Goal: Task Accomplishment & Management: Use online tool/utility

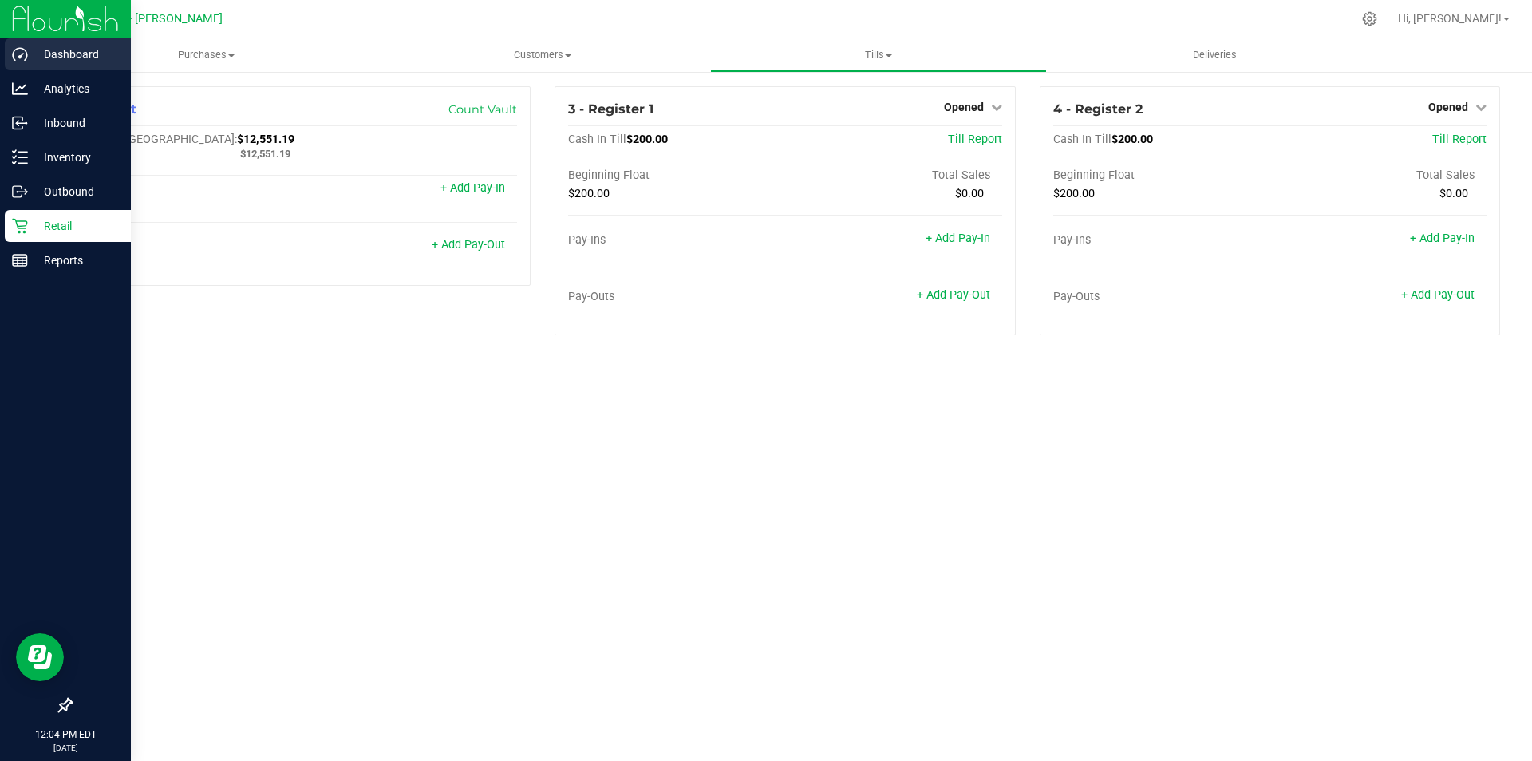
click at [61, 60] on p "Dashboard" at bounding box center [76, 54] width 96 height 19
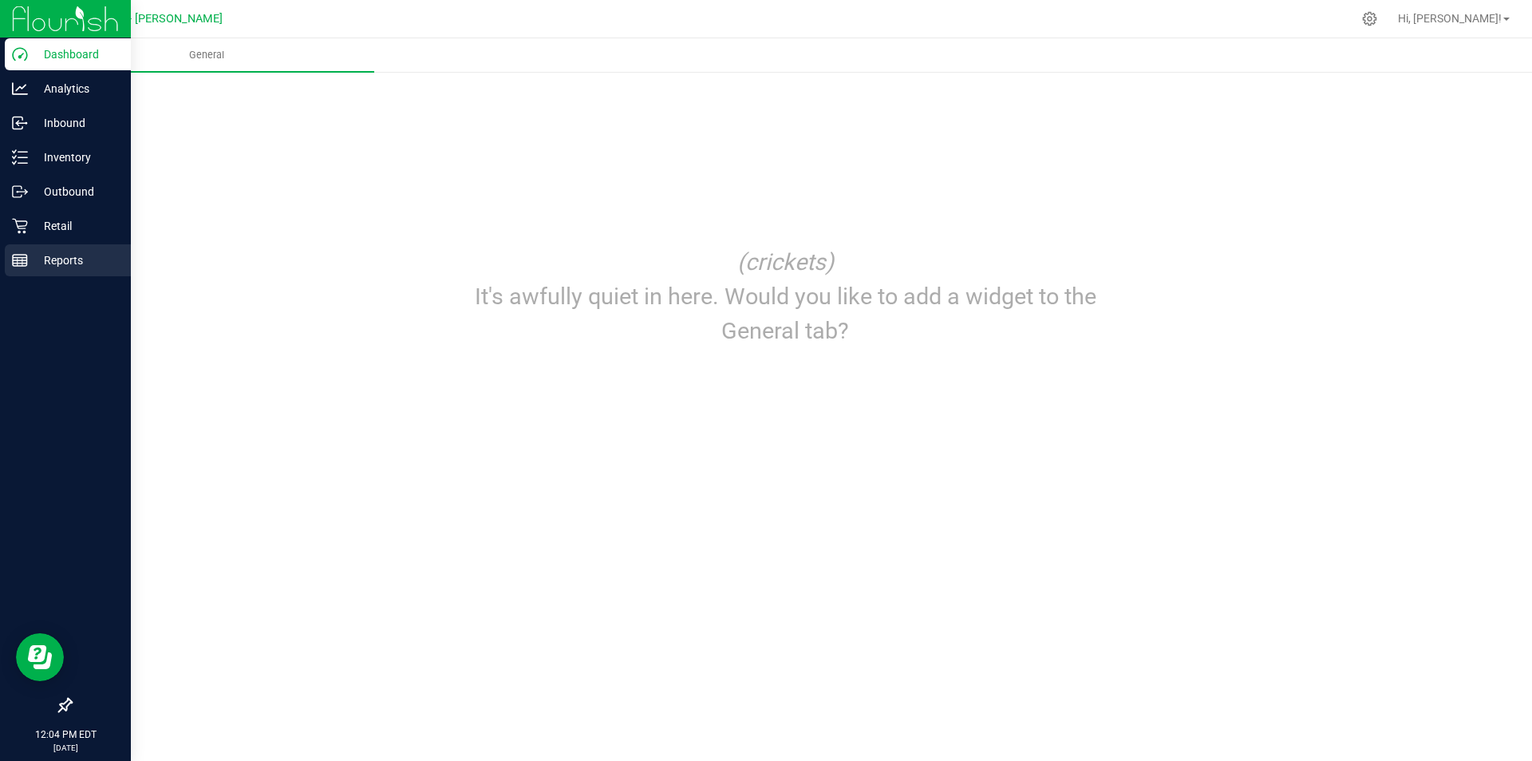
click at [66, 255] on p "Reports" at bounding box center [76, 260] width 96 height 19
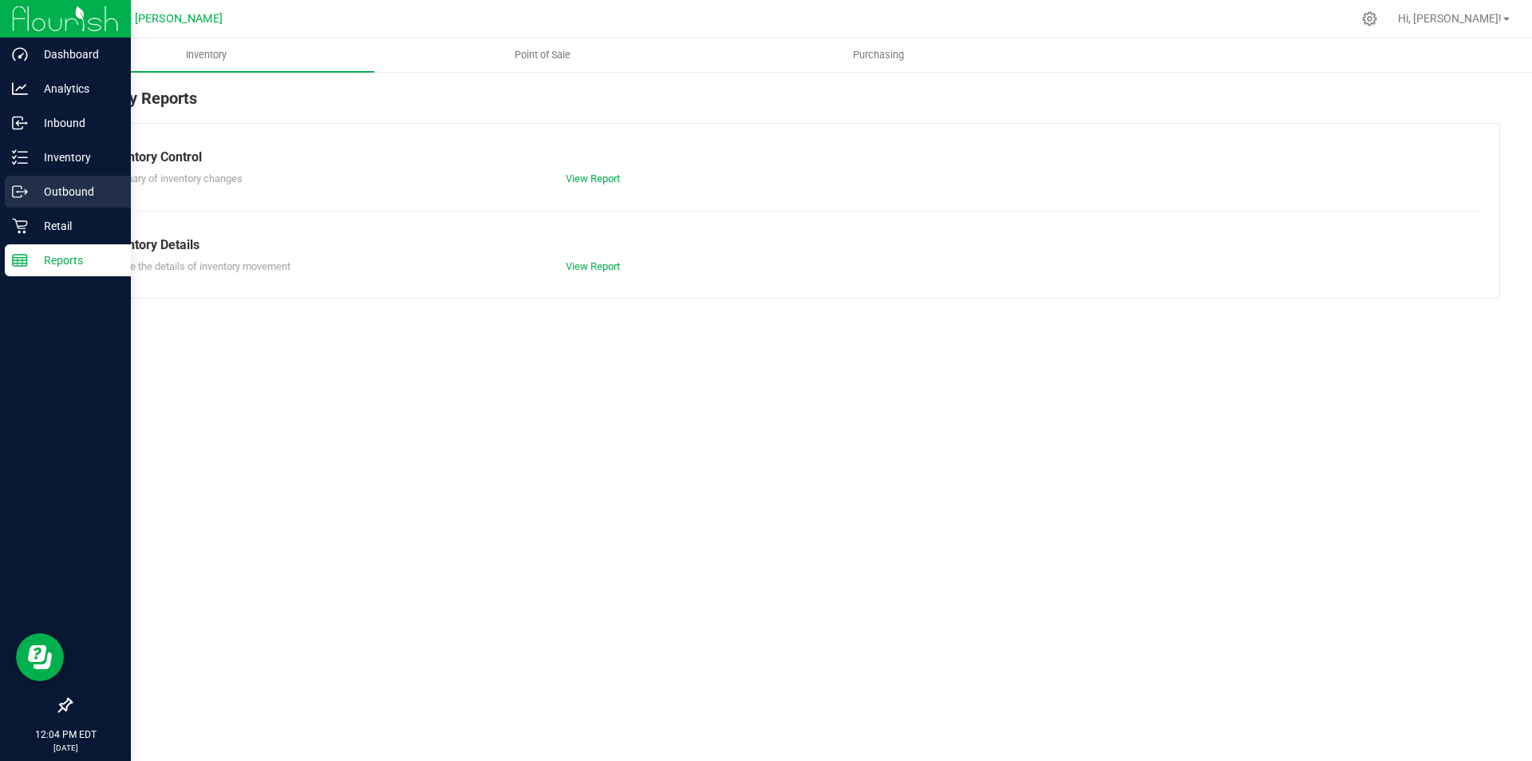
click at [61, 192] on p "Outbound" at bounding box center [76, 191] width 96 height 19
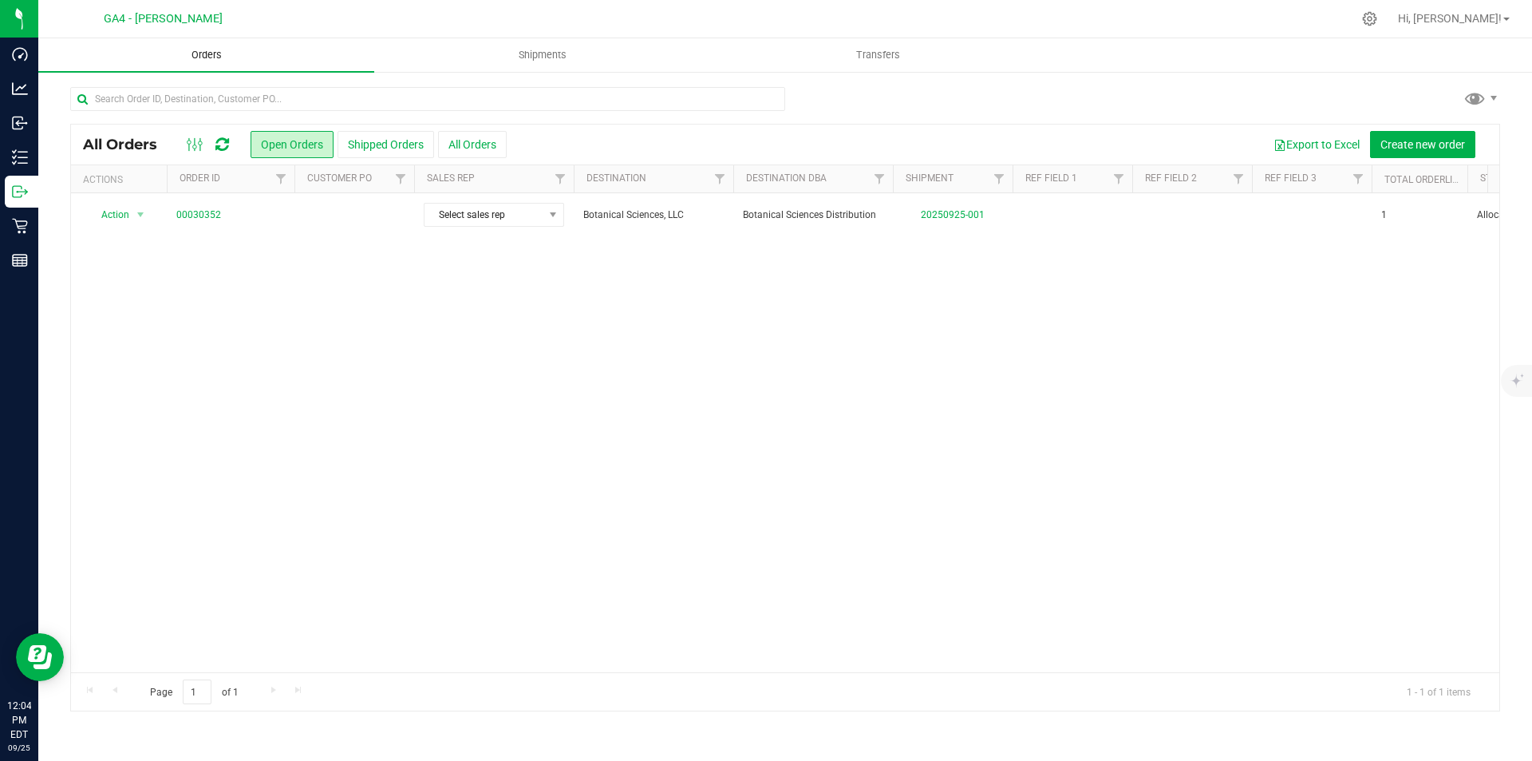
click at [215, 51] on span "Orders" at bounding box center [206, 55] width 73 height 14
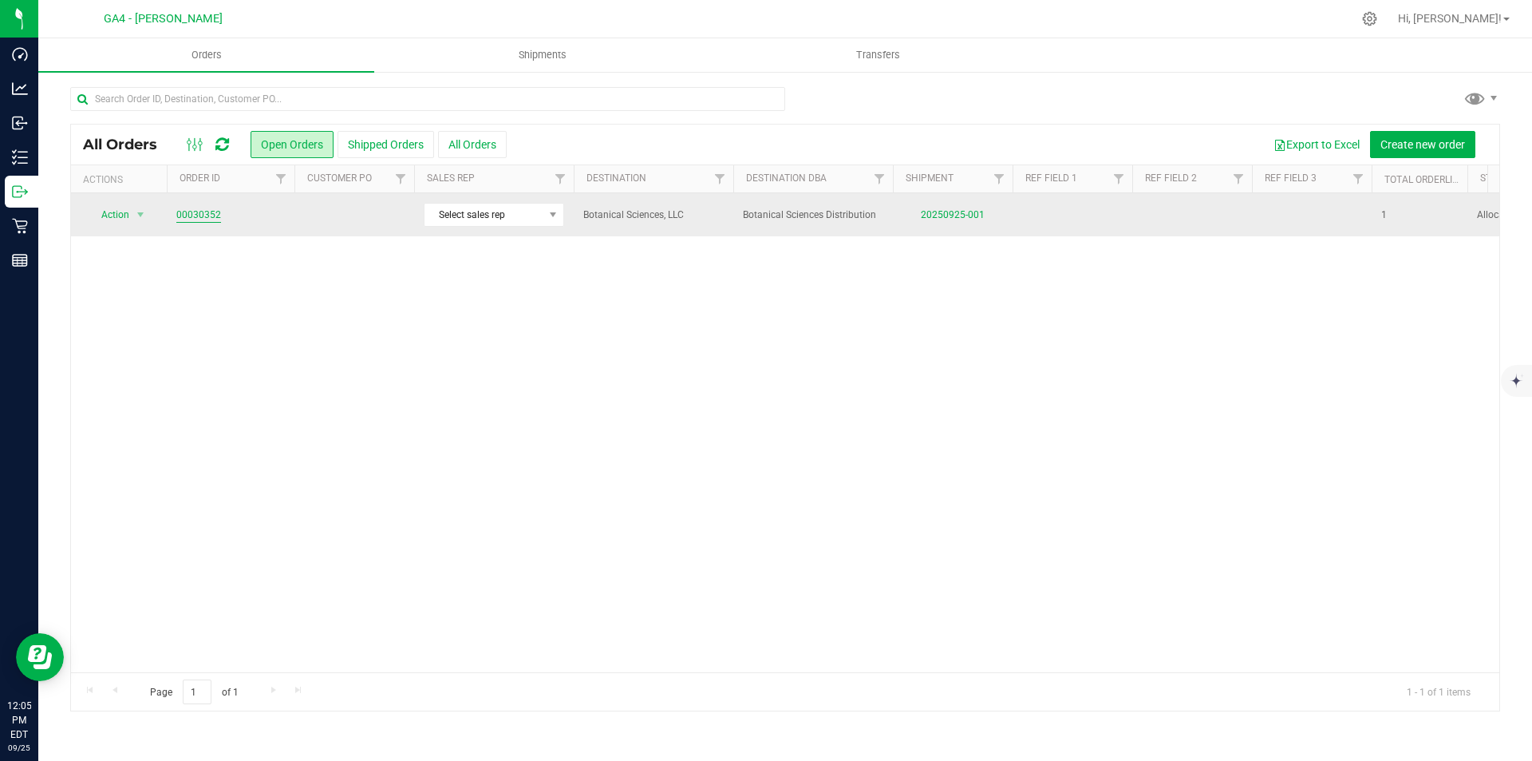
click at [211, 211] on link "00030352" at bounding box center [198, 215] width 45 height 15
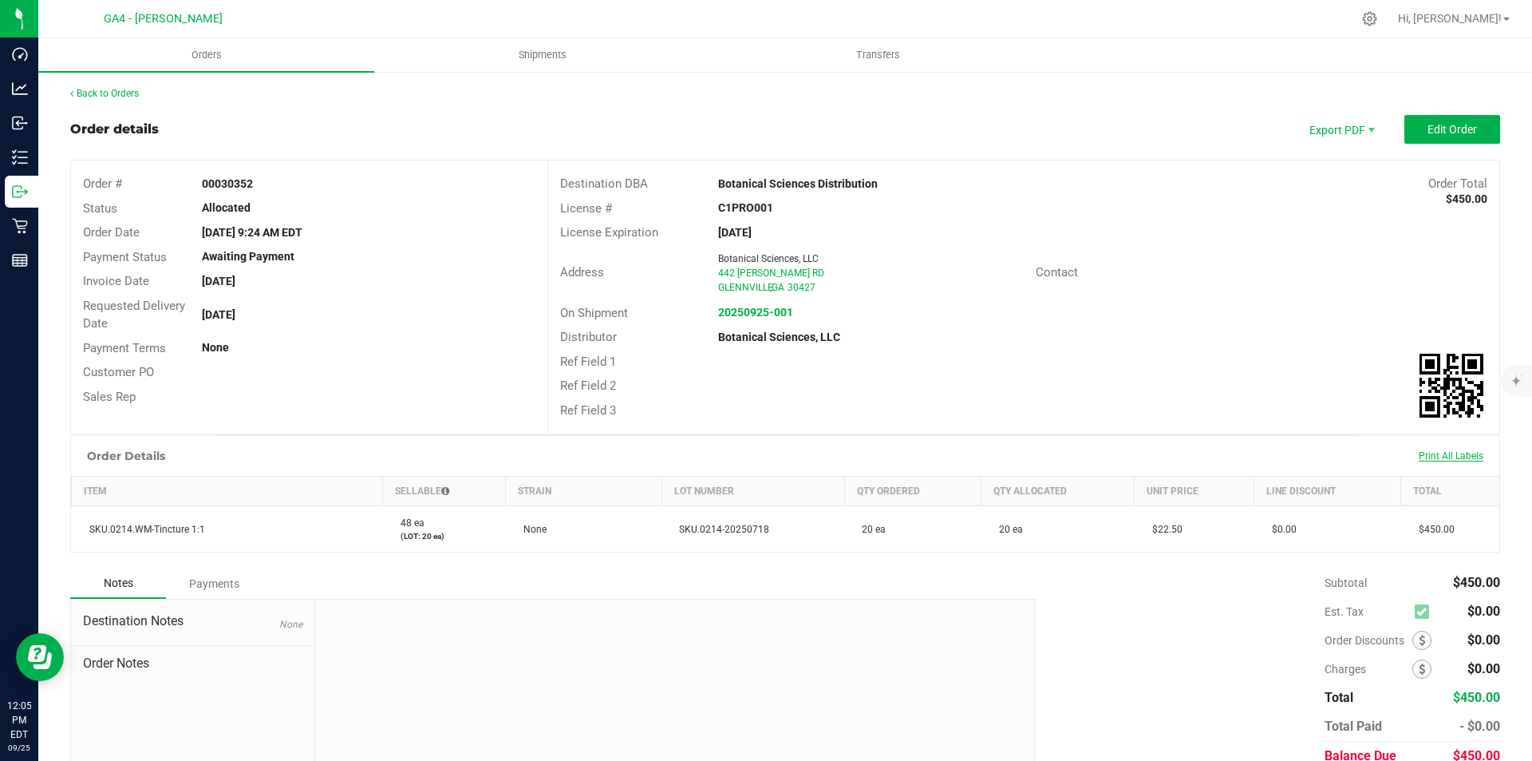
click at [1424, 455] on span "Print All Labels" at bounding box center [1451, 455] width 65 height 11
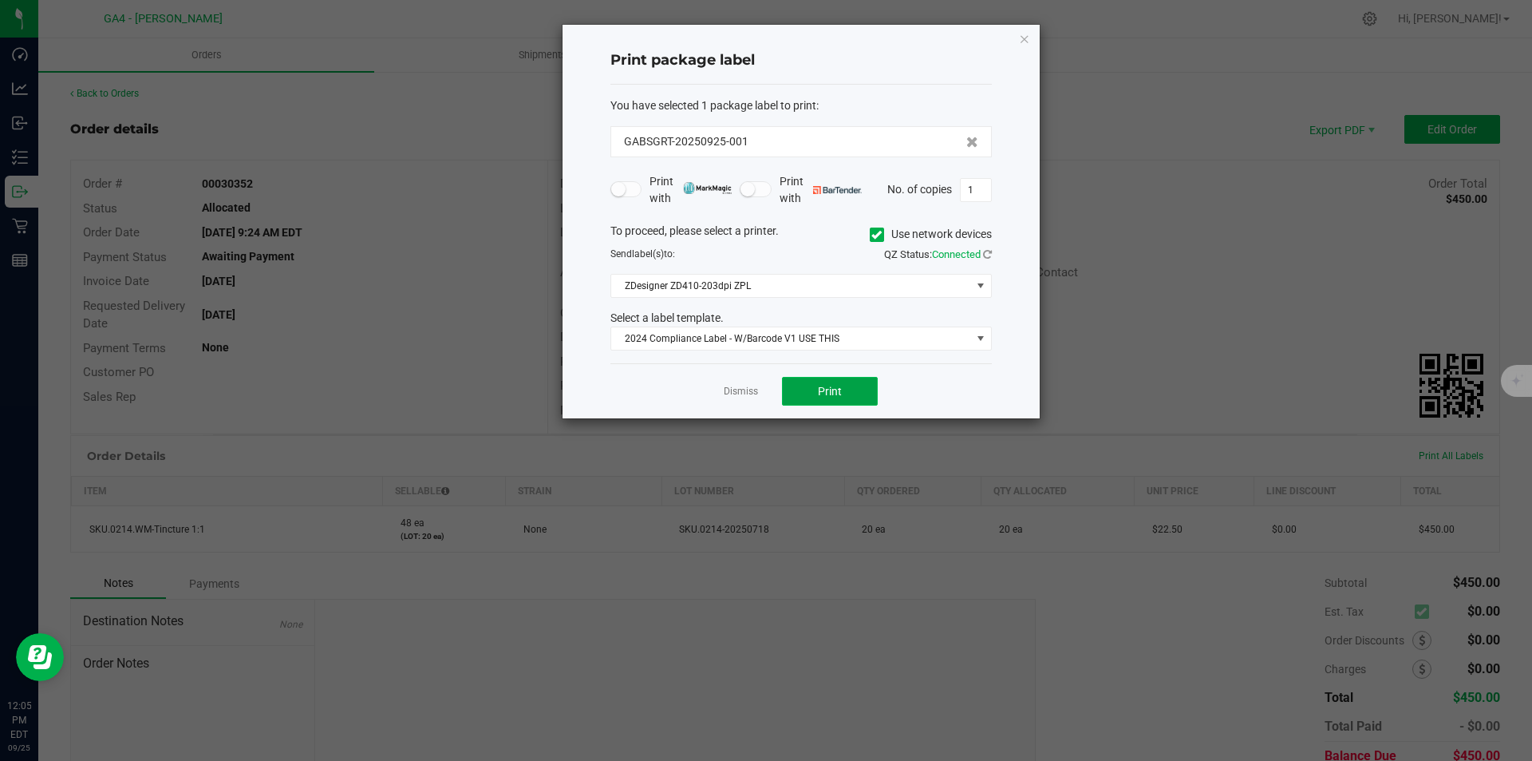
click at [821, 402] on button "Print" at bounding box center [830, 391] width 96 height 29
click at [644, 286] on span "ZDesigner ZD410-203dpi ZPL" at bounding box center [791, 286] width 360 height 22
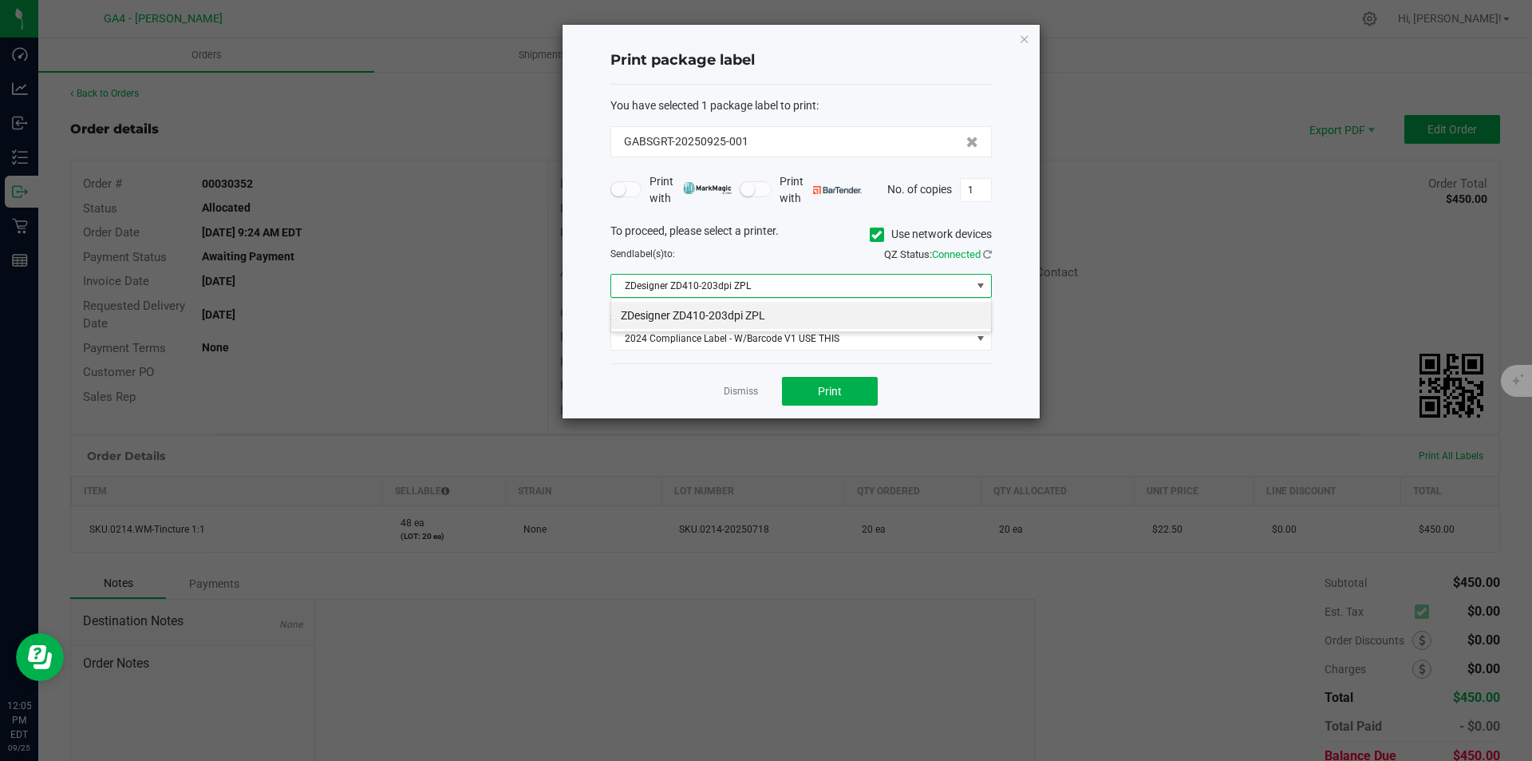
scroll to position [24, 381]
click at [651, 283] on span "ZDesigner ZD410-203dpi ZPL" at bounding box center [791, 286] width 360 height 22
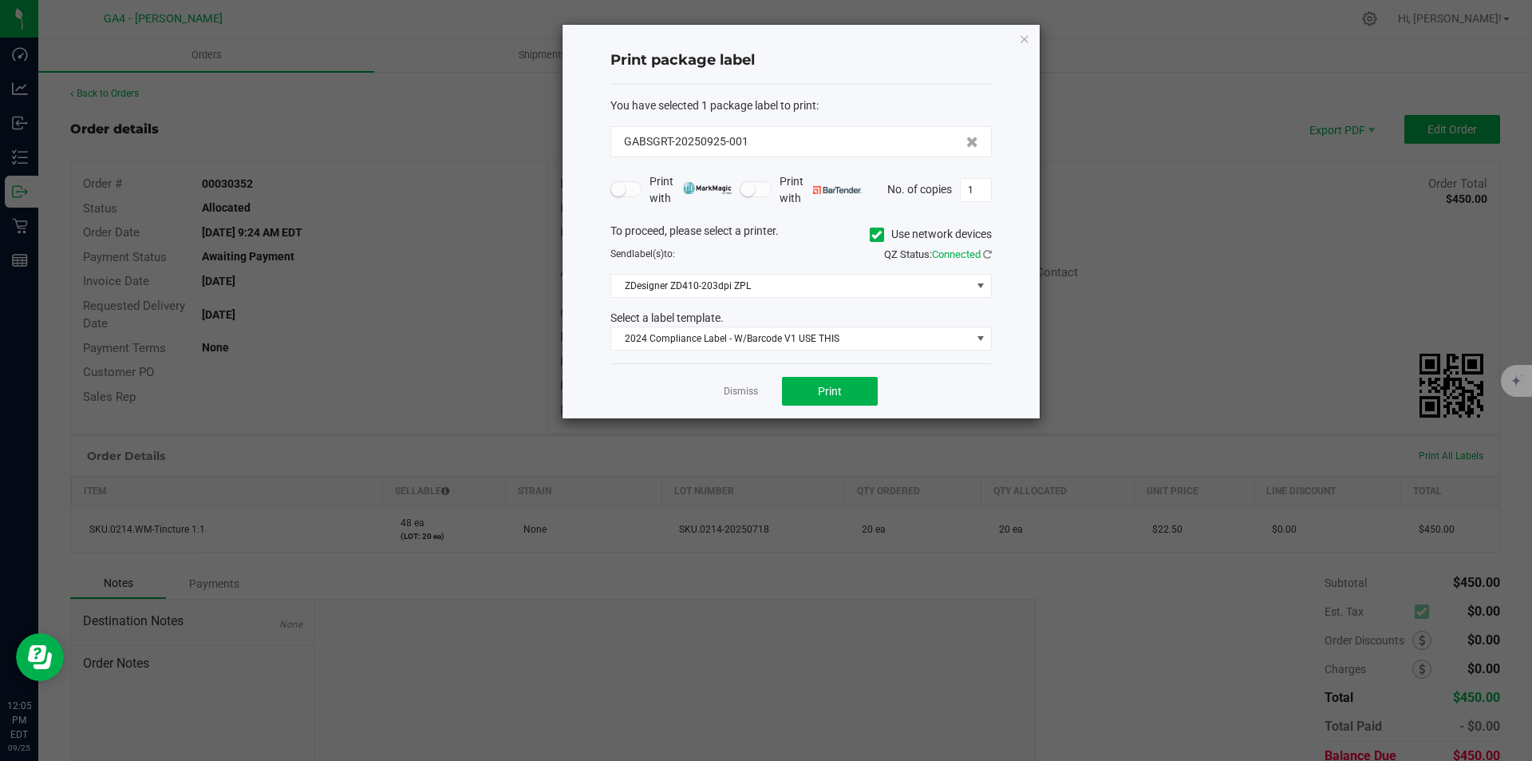
click at [876, 235] on icon at bounding box center [877, 235] width 10 height 0
click at [0, 0] on input "Use network devices" at bounding box center [0, 0] width 0 height 0
click at [836, 287] on span at bounding box center [791, 286] width 360 height 22
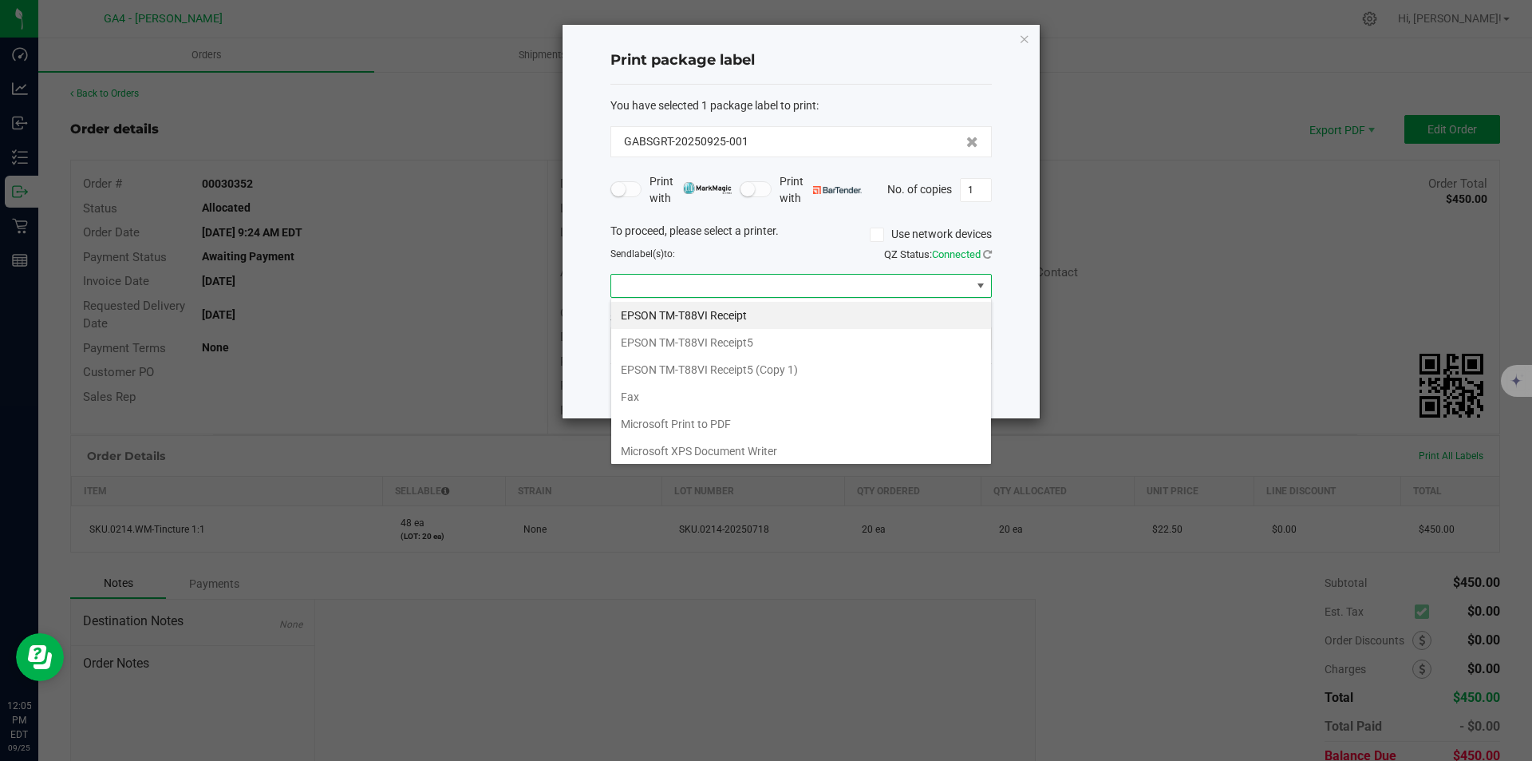
click at [807, 244] on div "To proceed, please select a printer. Use network devices" at bounding box center [801, 235] width 405 height 24
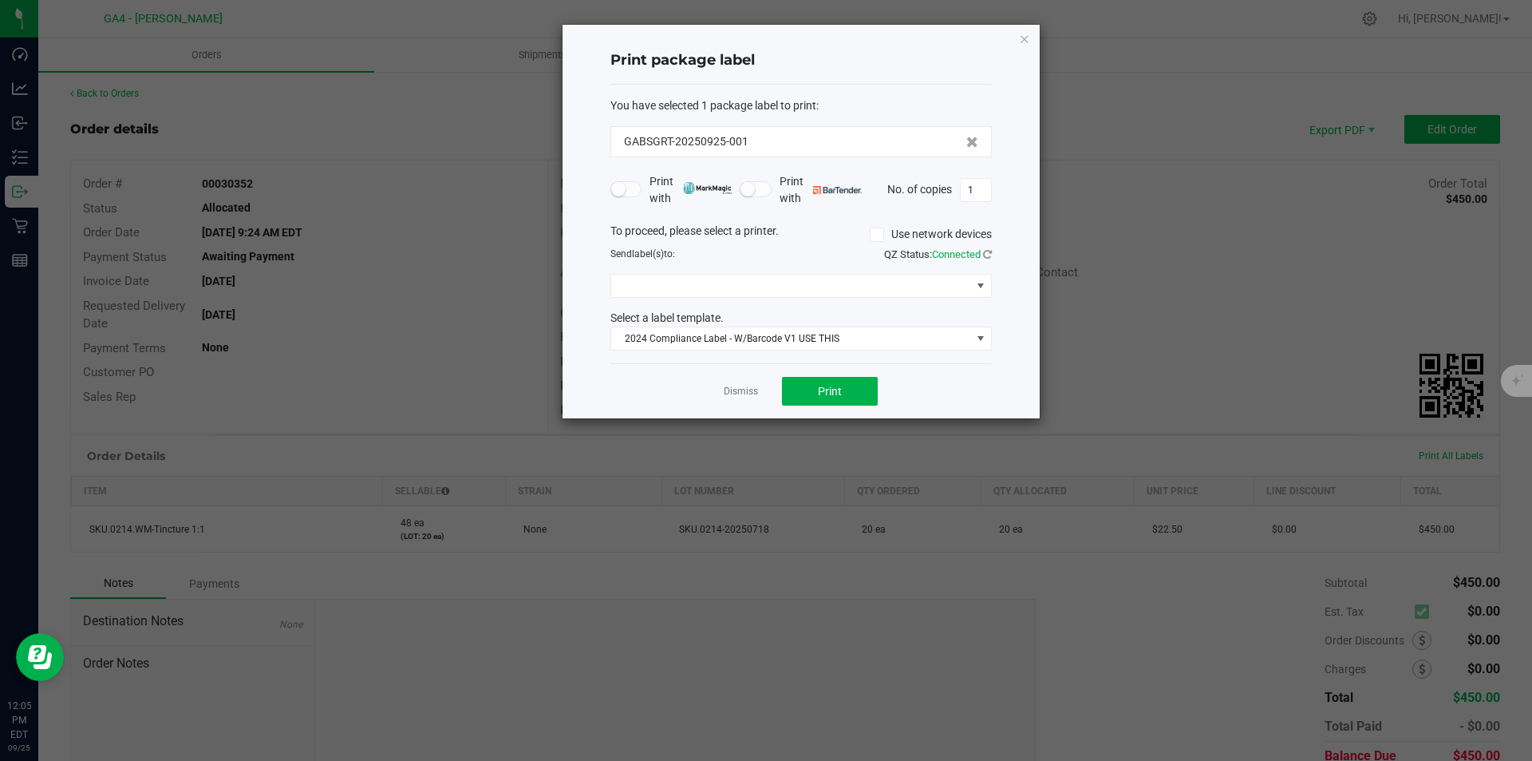
click at [872, 235] on icon at bounding box center [877, 235] width 10 height 0
click at [0, 0] on input "Use network devices" at bounding box center [0, 0] width 0 height 0
click at [832, 279] on span at bounding box center [791, 286] width 360 height 22
click at [735, 315] on li "ZDesigner ZD410-203dpi ZPL" at bounding box center [801, 315] width 380 height 27
click at [874, 235] on icon at bounding box center [877, 235] width 10 height 0
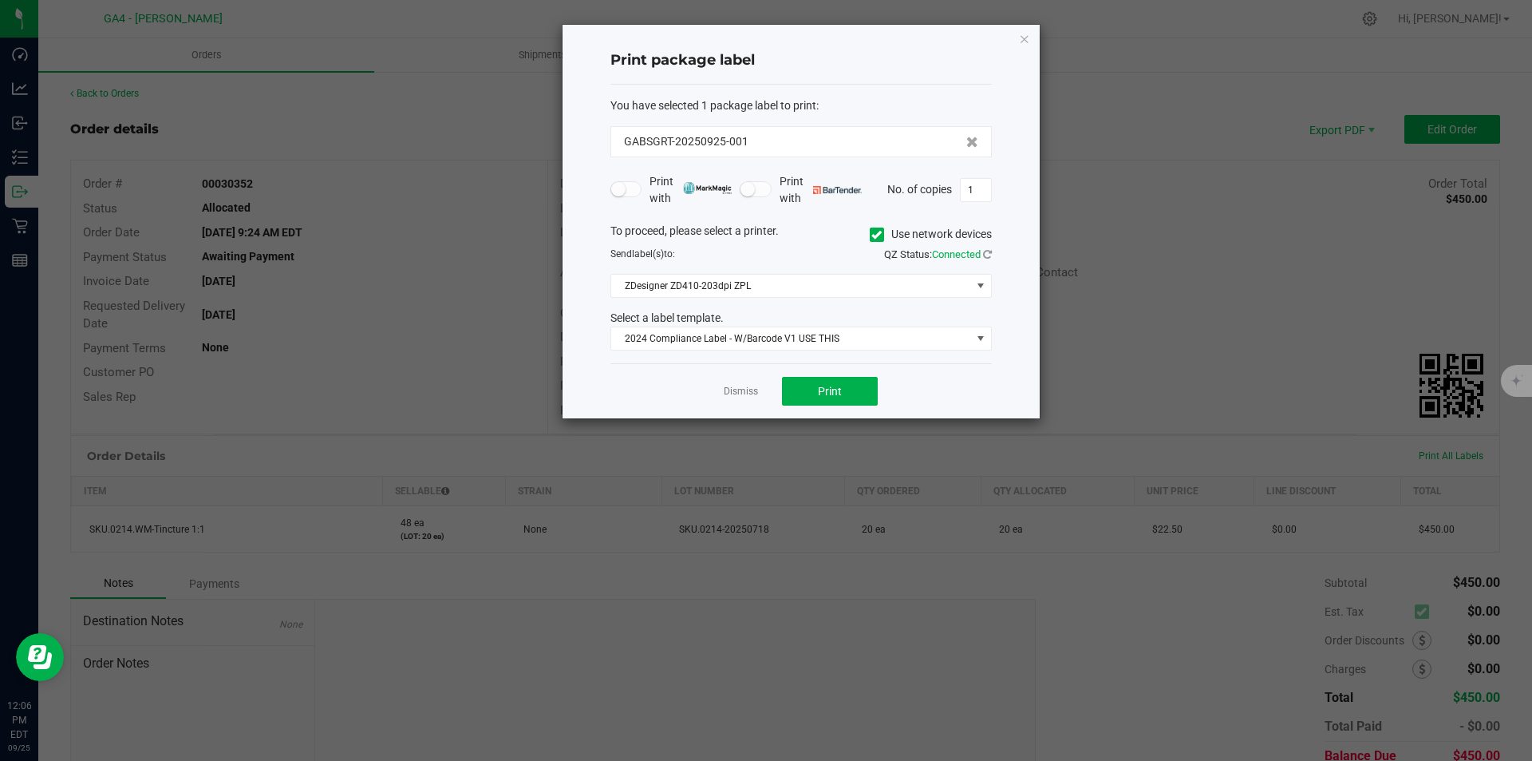
click at [0, 0] on input "Use network devices" at bounding box center [0, 0] width 0 height 0
click at [813, 283] on span at bounding box center [791, 286] width 360 height 22
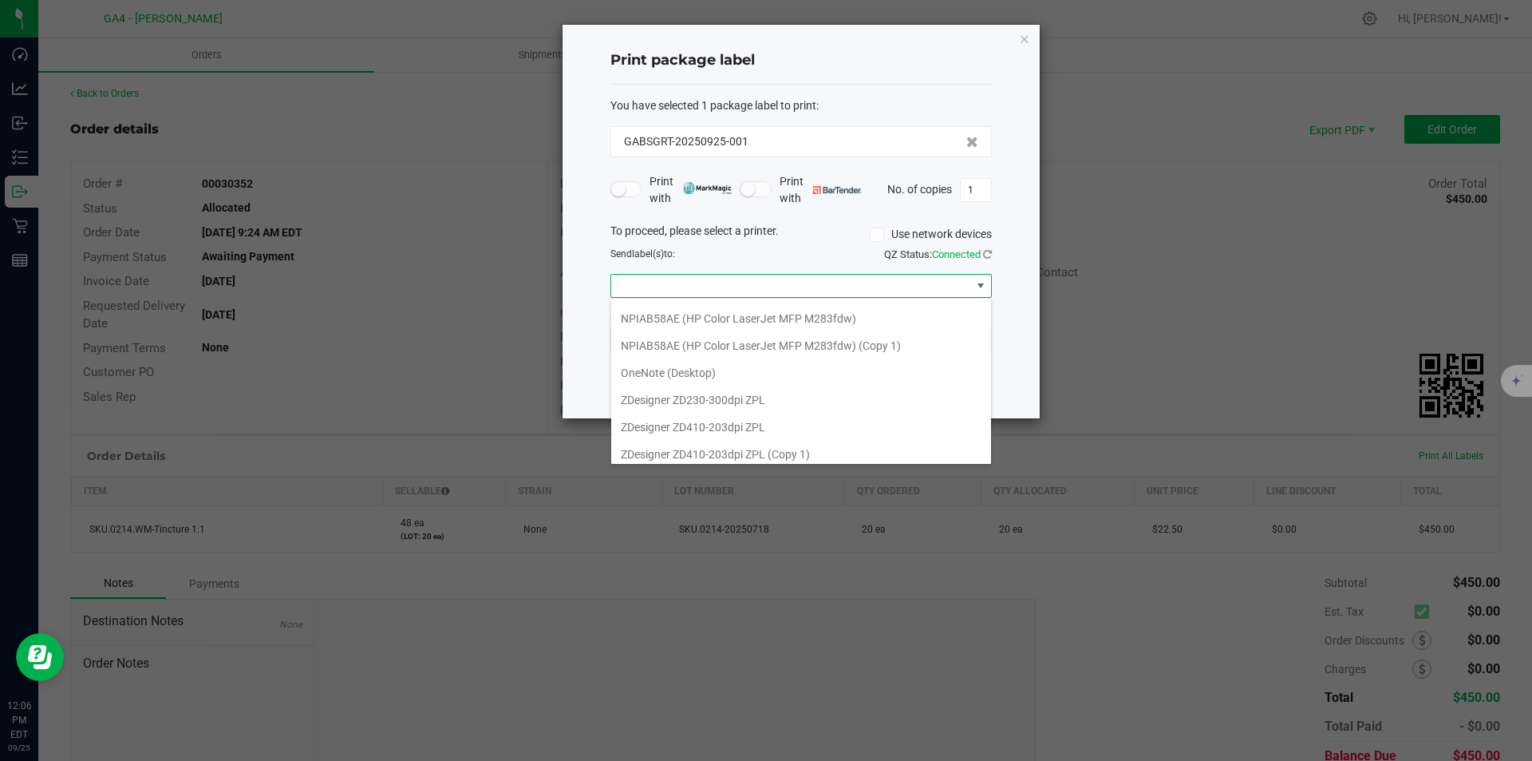
scroll to position [193, 0]
click at [730, 393] on ZPL "ZDesigner ZD410-203dpi ZPL" at bounding box center [801, 393] width 380 height 27
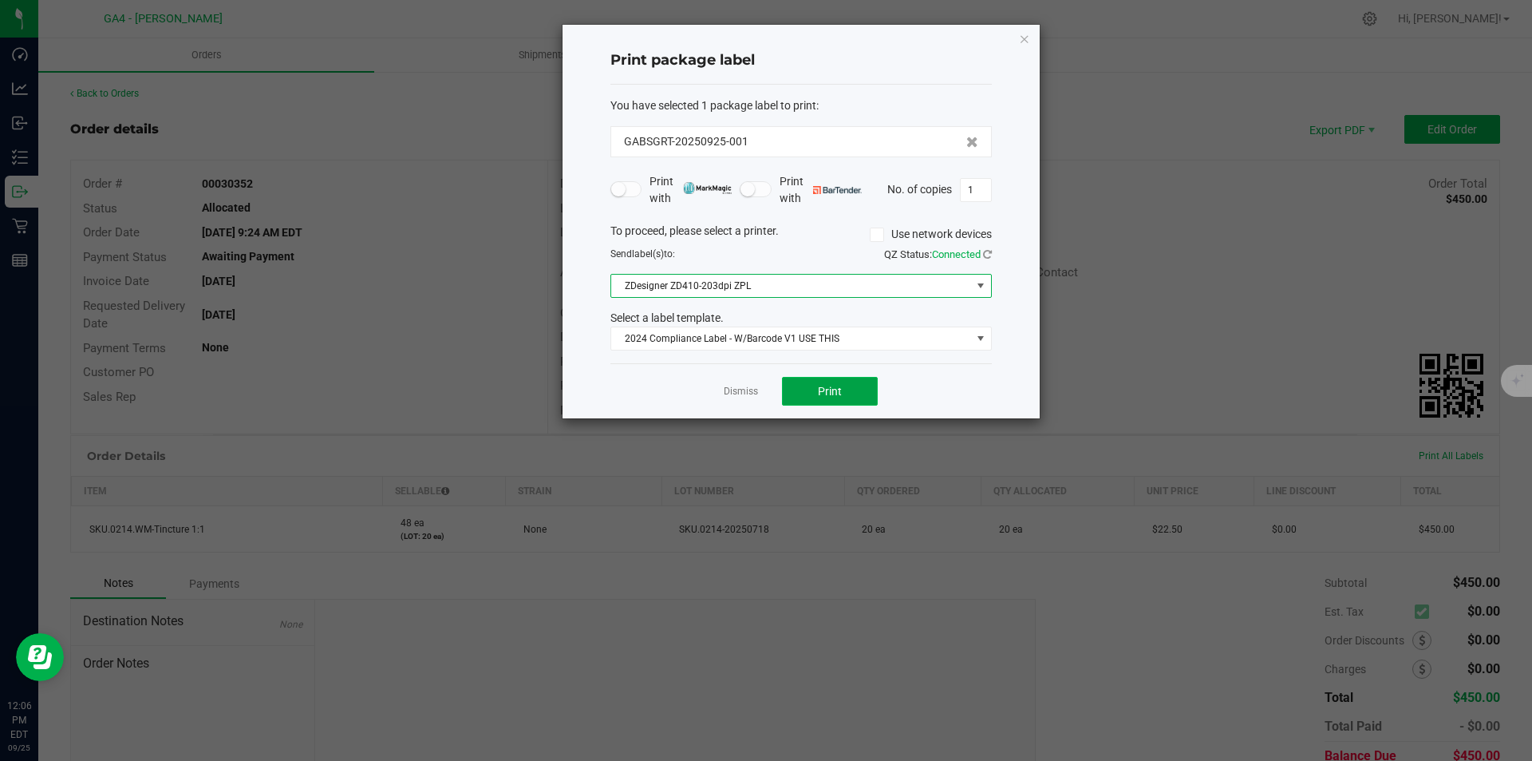
click at [832, 388] on span "Print" at bounding box center [830, 391] width 24 height 13
click at [741, 287] on span "ZDesigner ZD410-203dpi ZPL" at bounding box center [791, 286] width 360 height 22
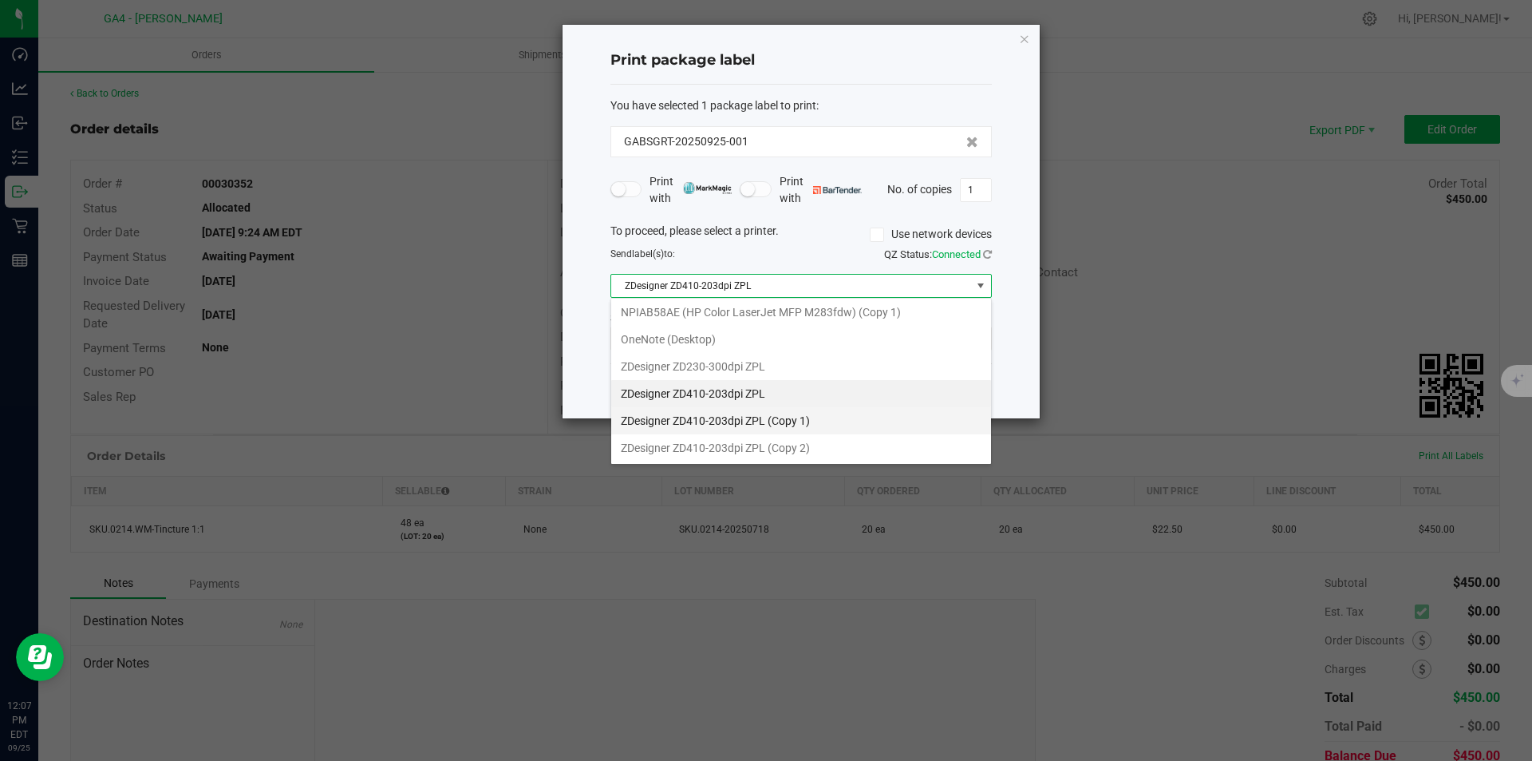
click at [753, 421] on 1\) "ZDesigner ZD410-203dpi ZPL (Copy 1)" at bounding box center [801, 420] width 380 height 27
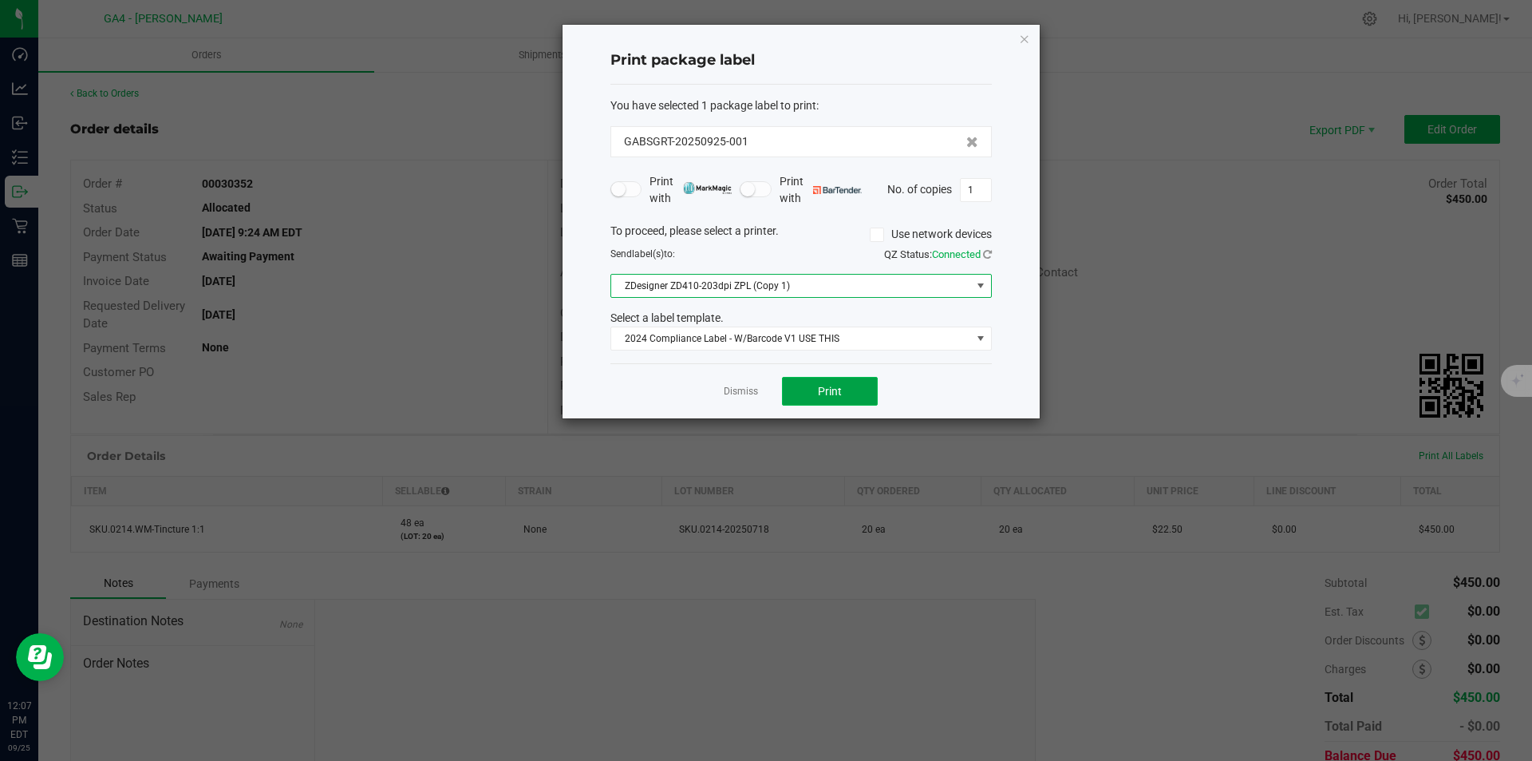
click at [855, 396] on button "Print" at bounding box center [830, 391] width 96 height 29
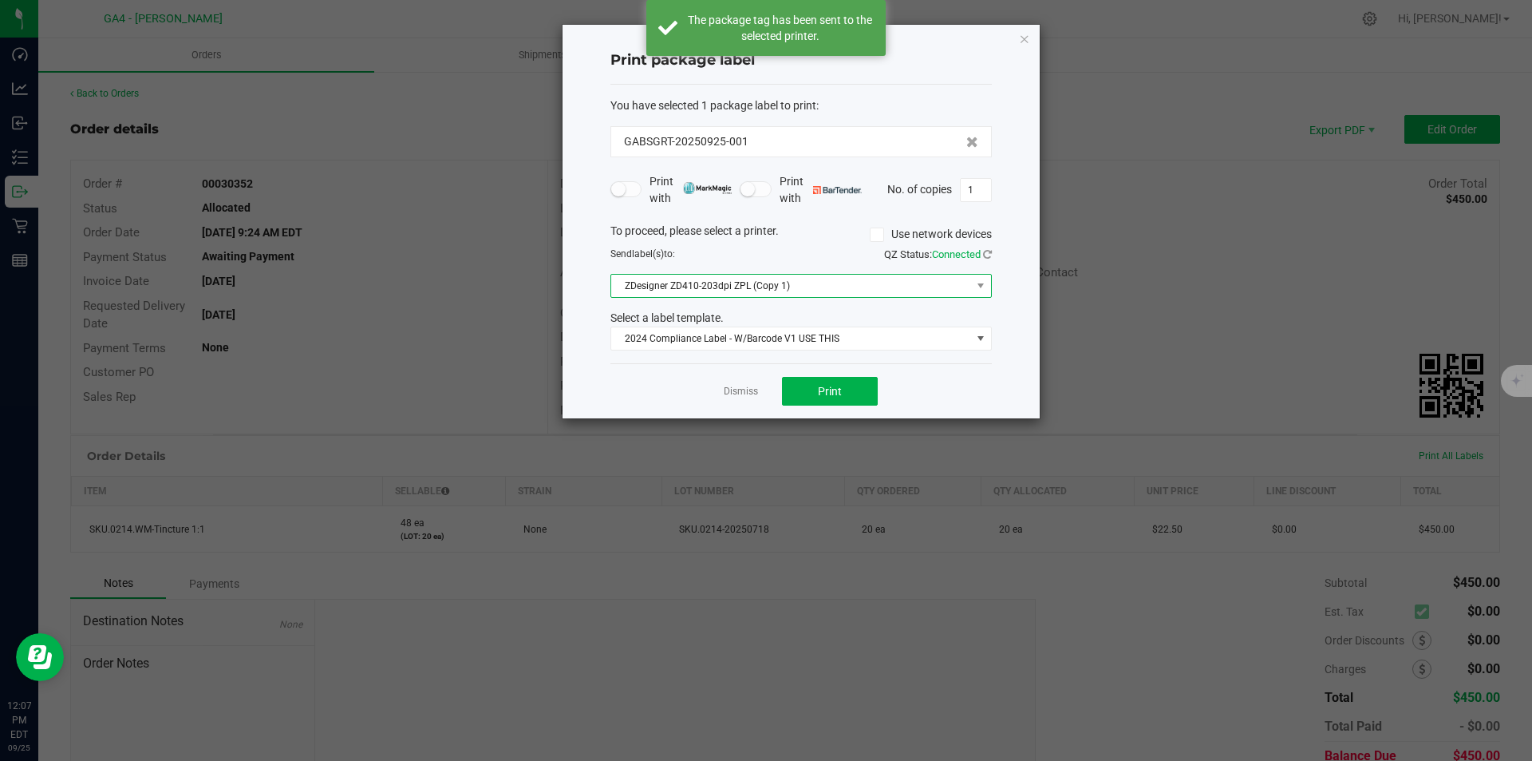
click at [855, 290] on span "ZDesigner ZD410-203dpi ZPL (Copy 1)" at bounding box center [791, 286] width 360 height 22
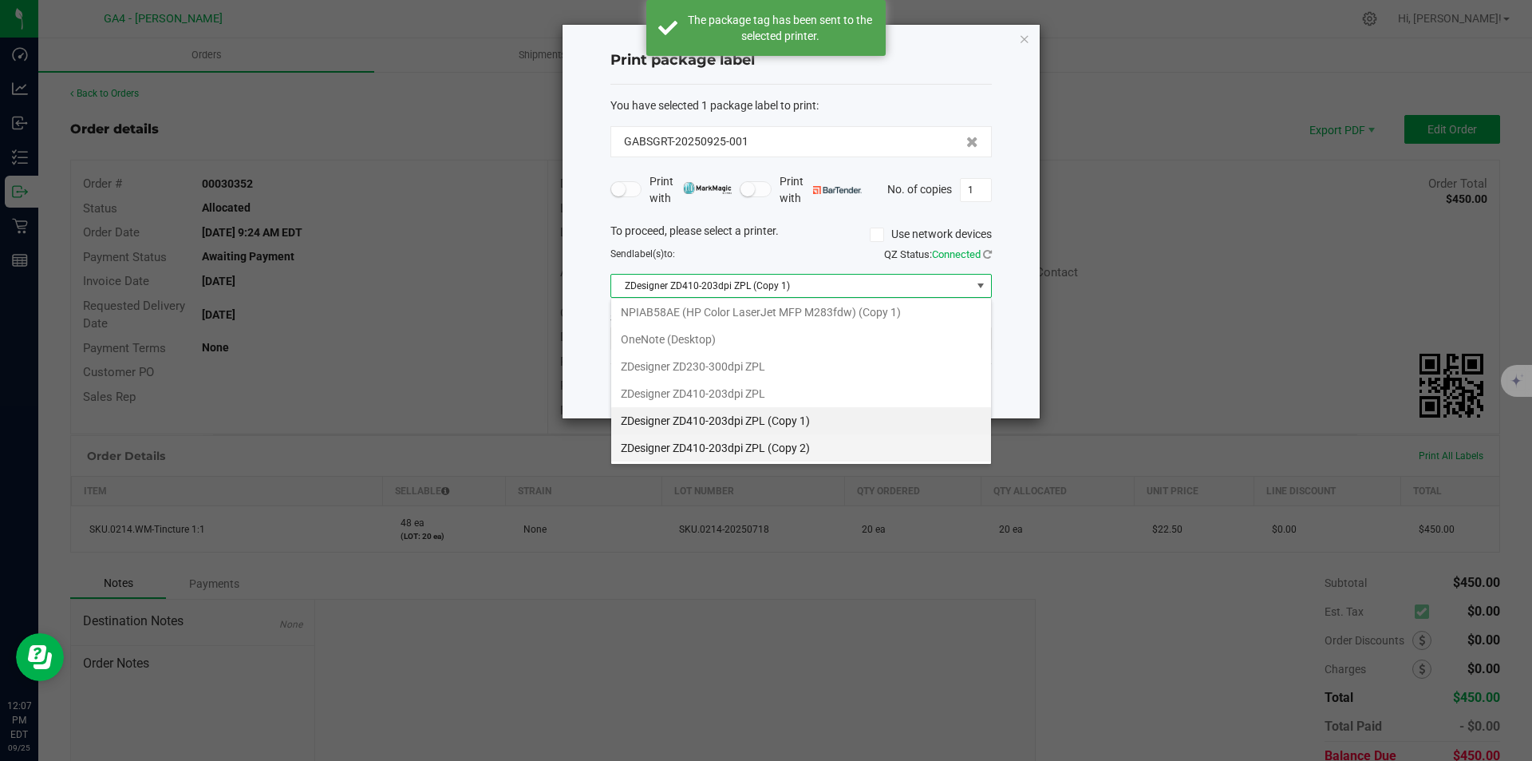
click at [794, 444] on 2\) "ZDesigner ZD410-203dpi ZPL (Copy 2)" at bounding box center [801, 447] width 380 height 27
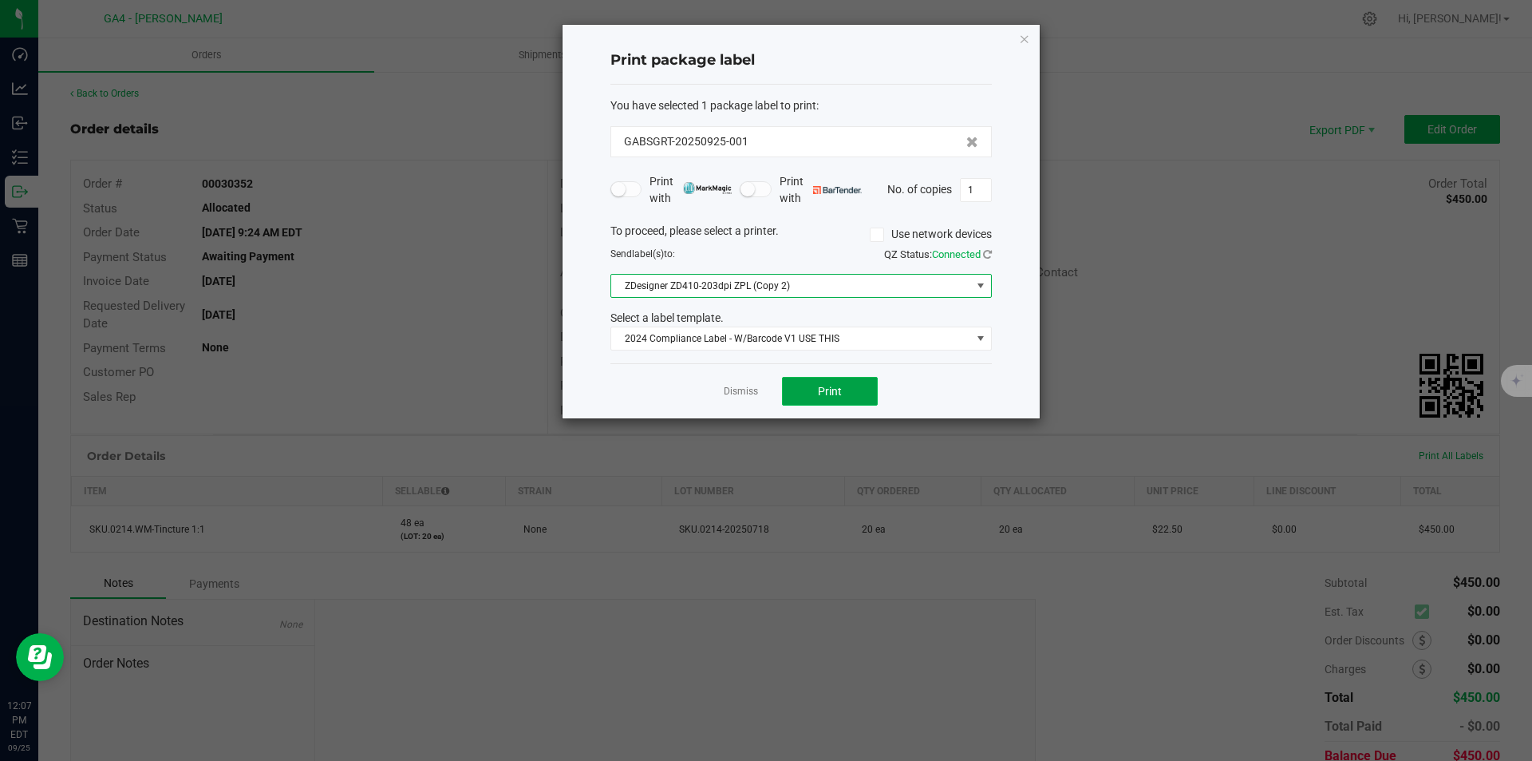
click at [829, 385] on span "Print" at bounding box center [830, 391] width 24 height 13
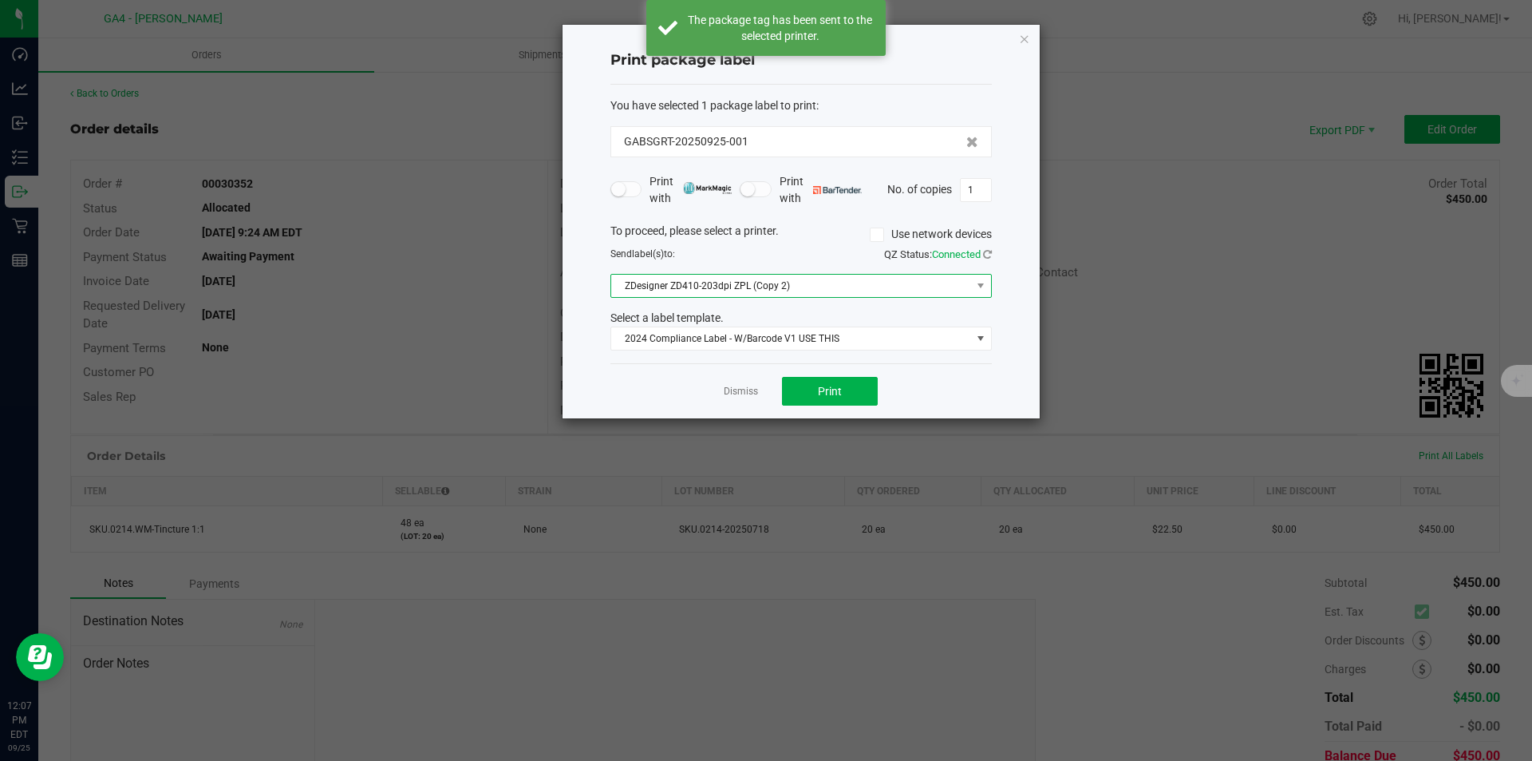
click at [790, 283] on span "ZDesigner ZD410-203dpi ZPL (Copy 2)" at bounding box center [791, 286] width 360 height 22
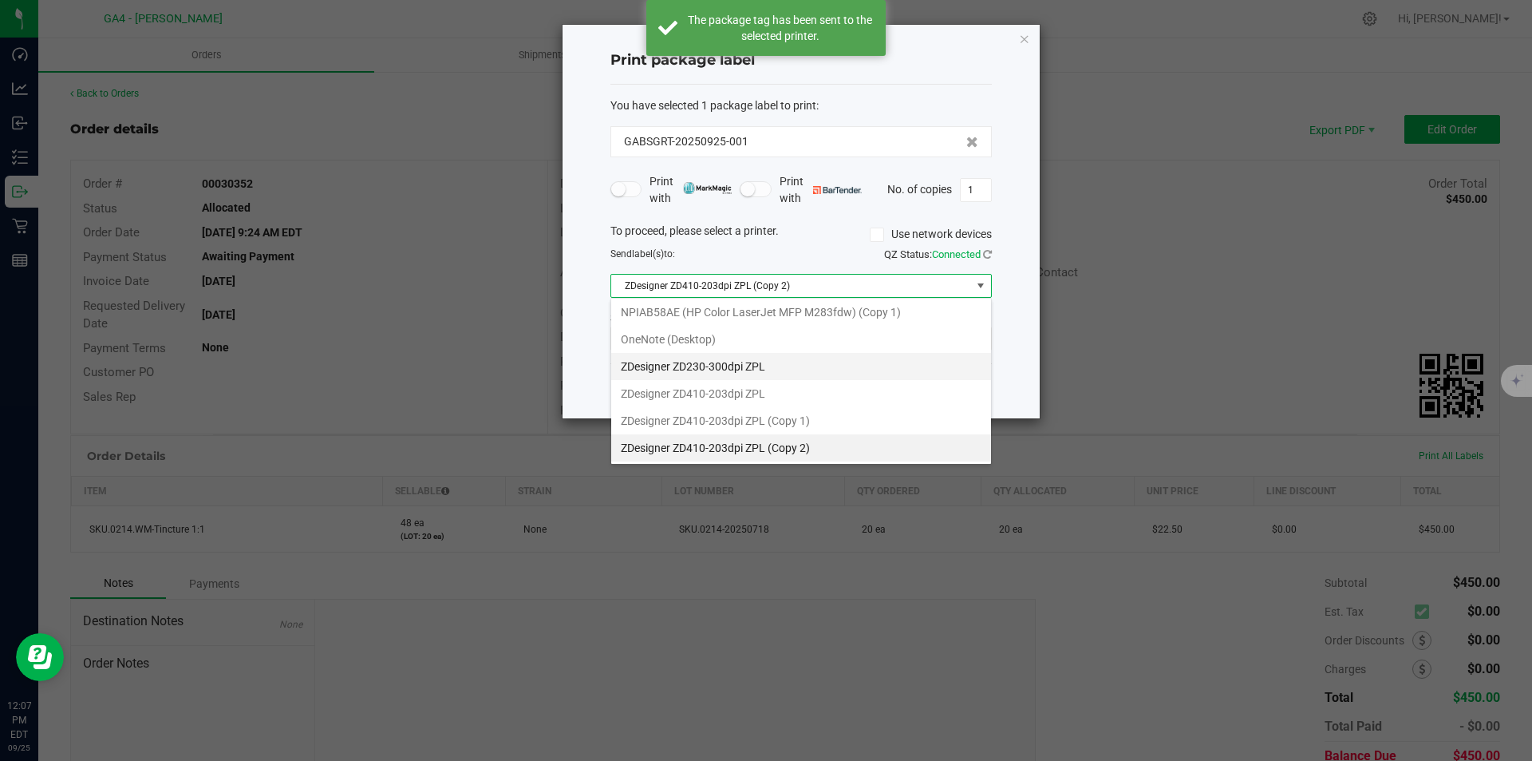
click at [780, 365] on ZPL "ZDesigner ZD230-300dpi ZPL" at bounding box center [801, 366] width 380 height 27
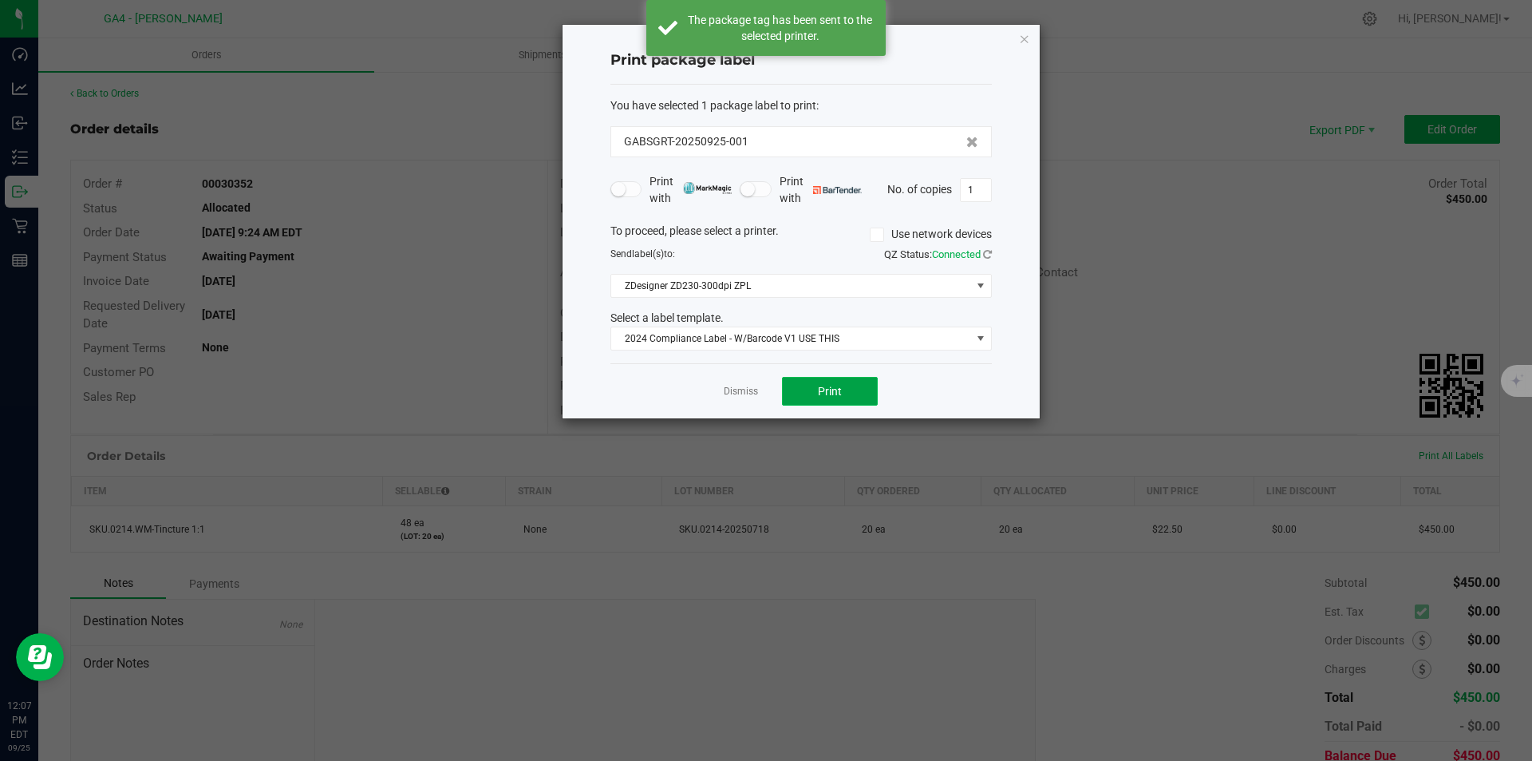
click at [828, 386] on span "Print" at bounding box center [830, 391] width 24 height 13
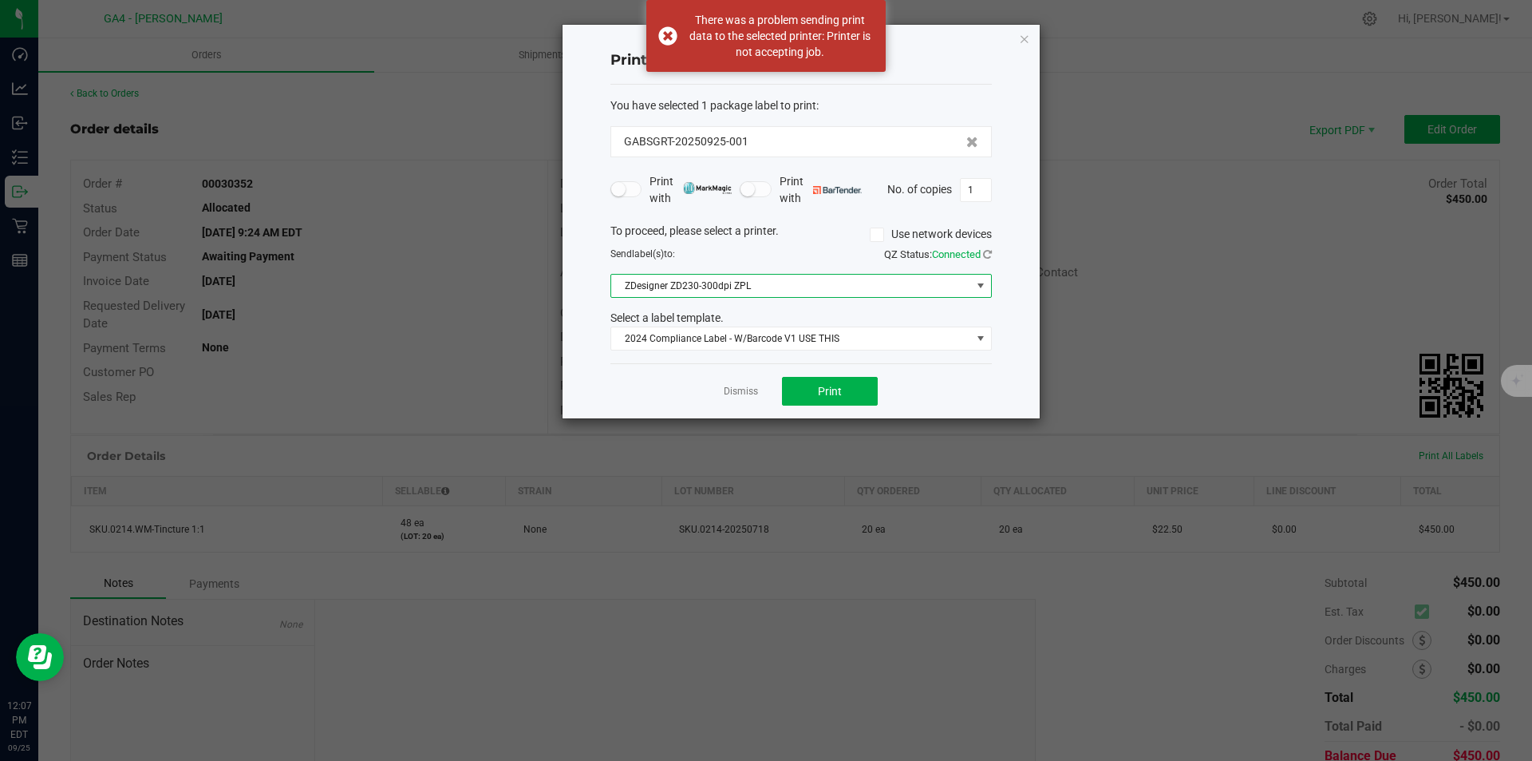
click at [756, 287] on span "ZDesigner ZD230-300dpi ZPL" at bounding box center [791, 286] width 360 height 22
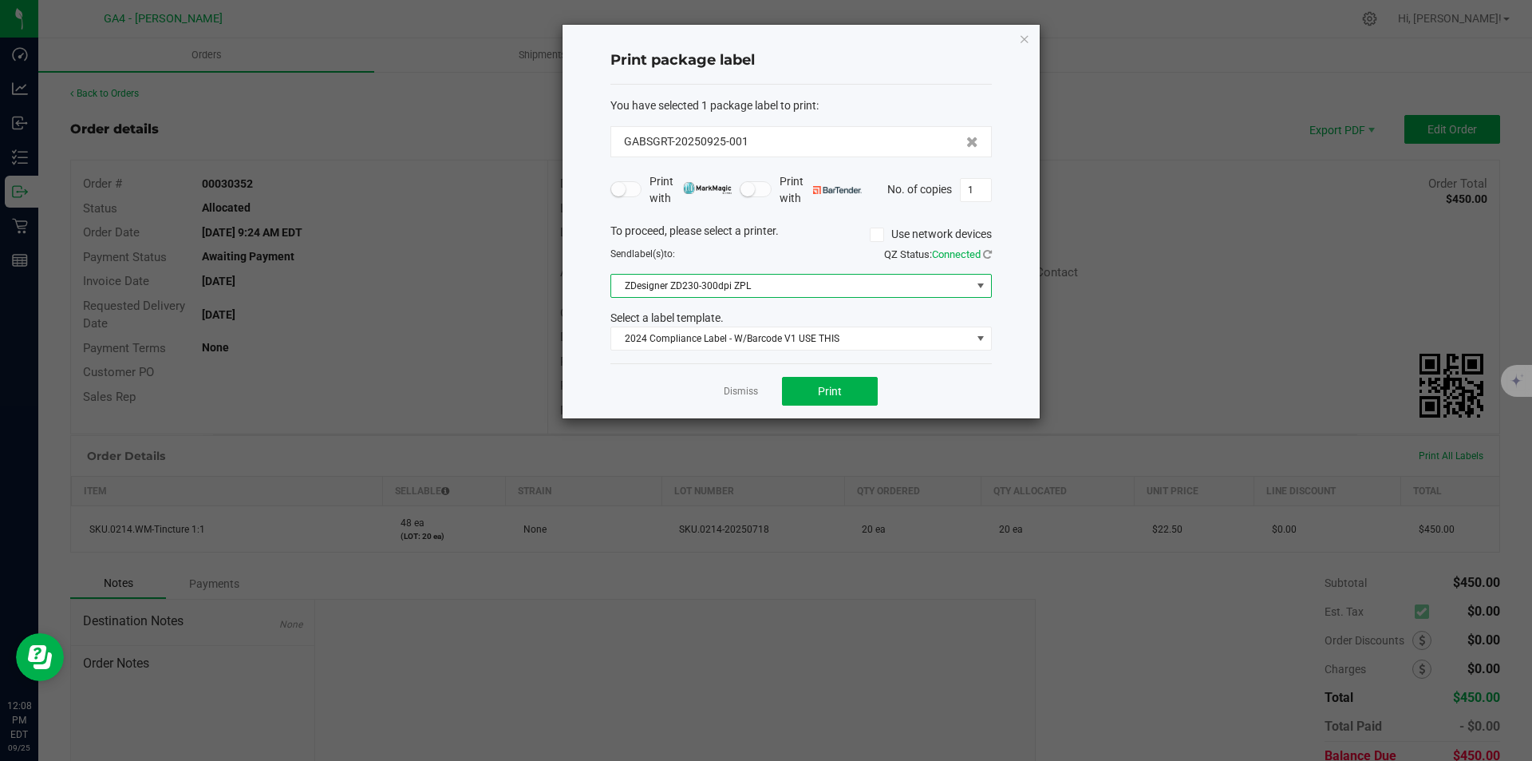
click at [698, 291] on span "ZDesigner ZD230-300dpi ZPL" at bounding box center [791, 286] width 360 height 22
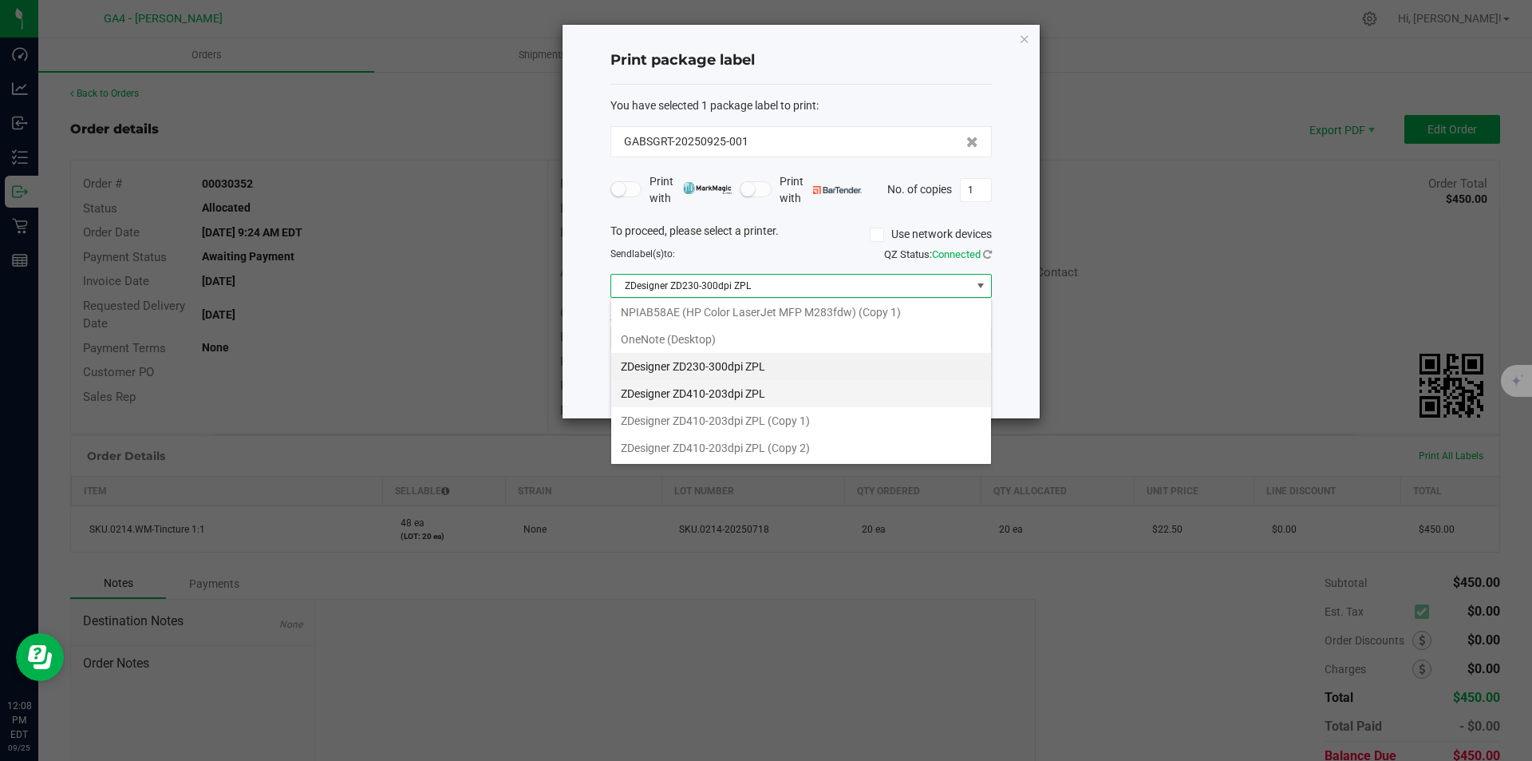
click at [745, 392] on ZPL "ZDesigner ZD410-203dpi ZPL" at bounding box center [801, 393] width 380 height 27
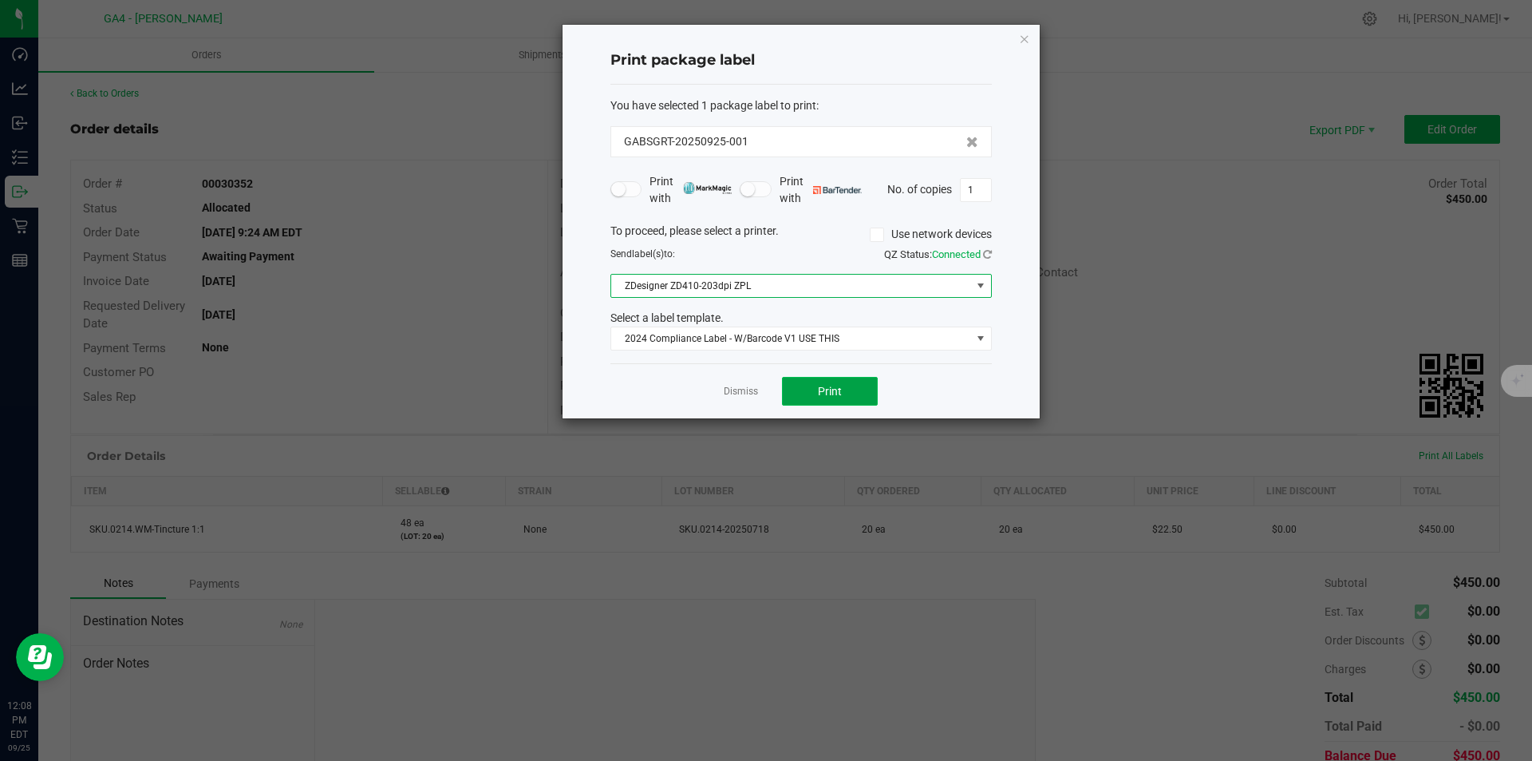
click at [819, 392] on span "Print" at bounding box center [830, 391] width 24 height 13
click at [879, 283] on span "ZDesigner ZD410-203dpi ZPL" at bounding box center [791, 286] width 360 height 22
click at [1213, 708] on ngb-modal-window "Print package label You have selected 1 package label to print : GABSGRT-202509…" at bounding box center [772, 380] width 1544 height 761
click at [798, 281] on span "ZDesigner ZD410-203dpi ZPL" at bounding box center [791, 286] width 360 height 22
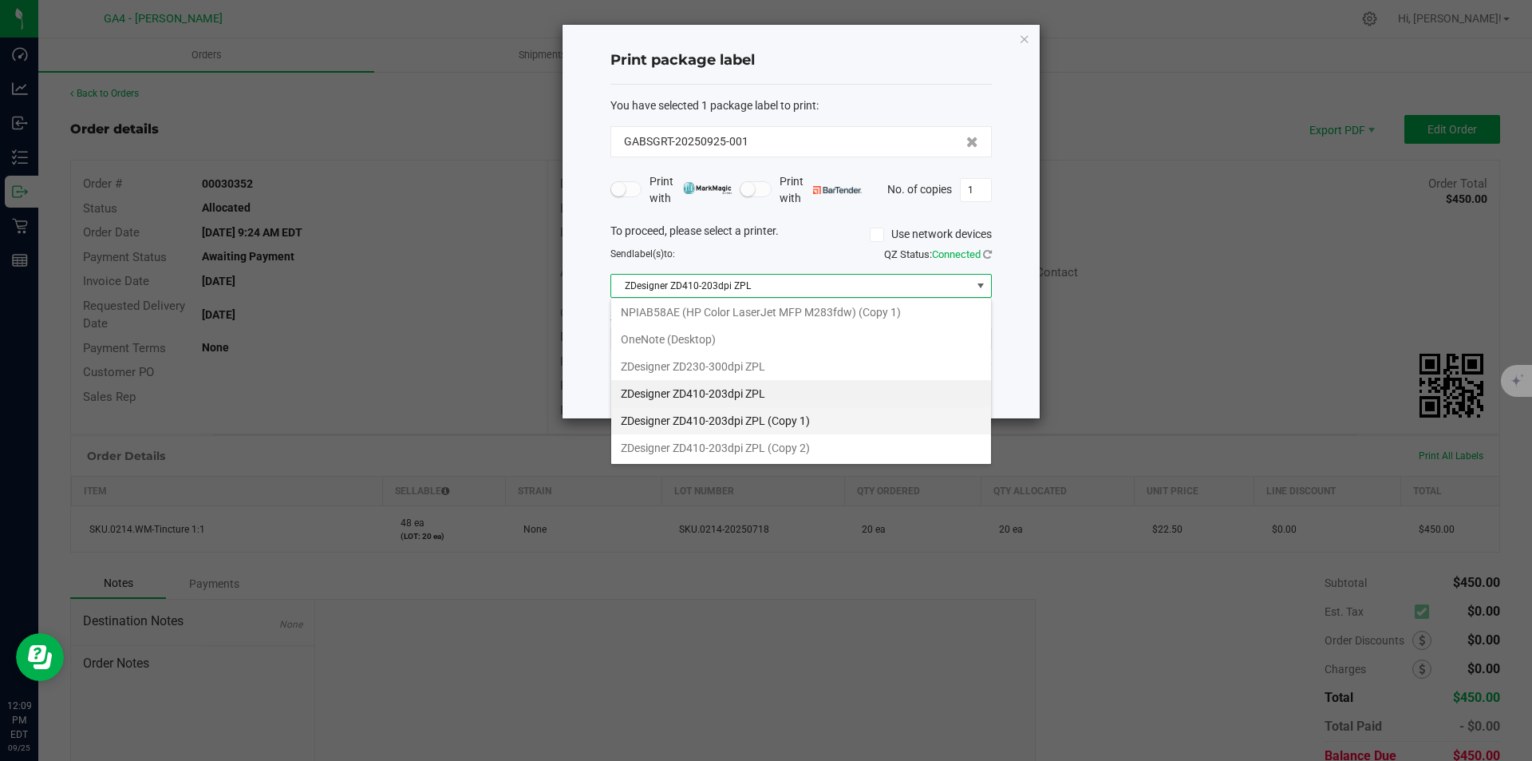
click at [758, 421] on 1\) "ZDesigner ZD410-203dpi ZPL (Copy 1)" at bounding box center [801, 420] width 380 height 27
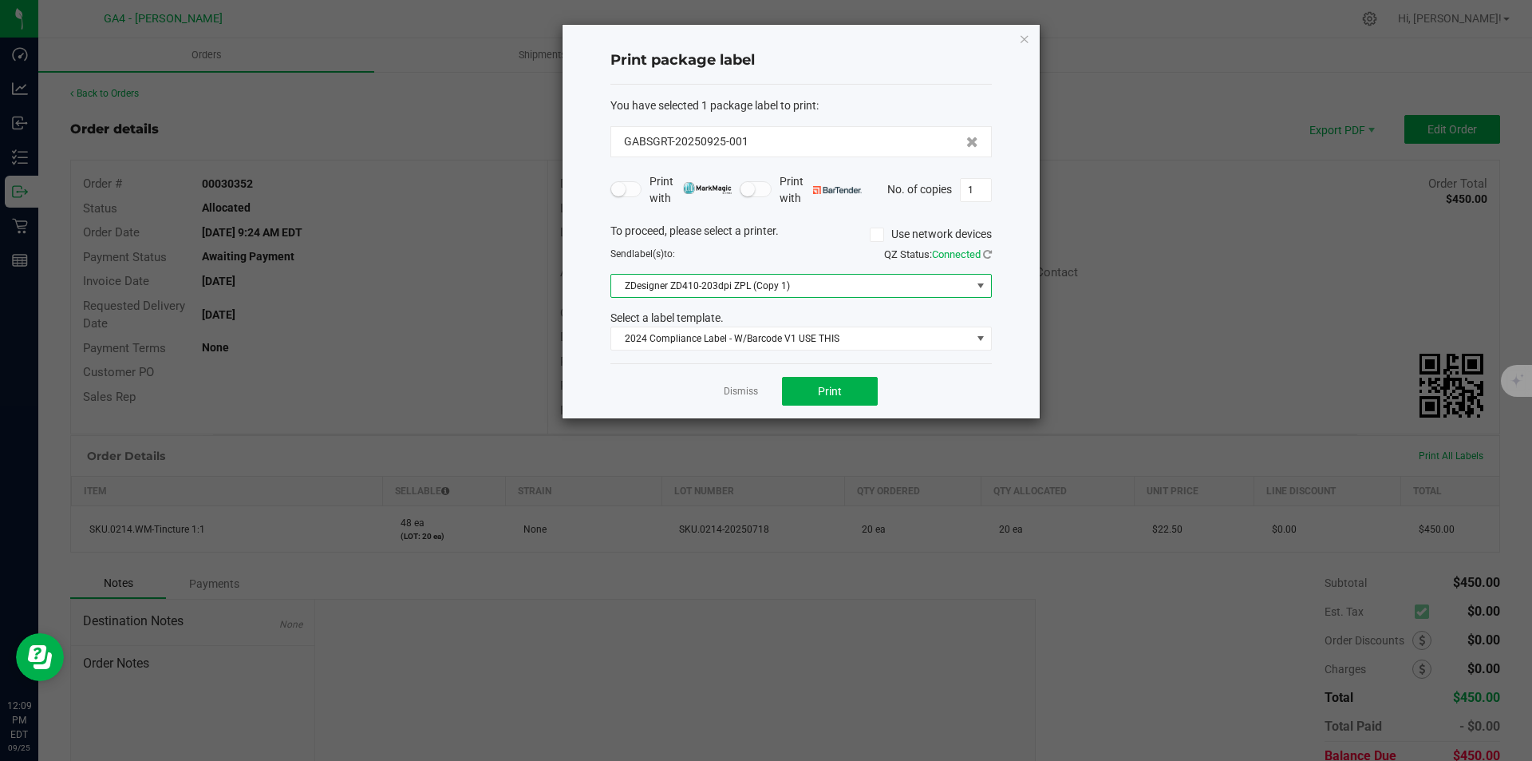
click at [768, 292] on span "ZDesigner ZD410-203dpi ZPL (Copy 1)" at bounding box center [791, 286] width 360 height 22
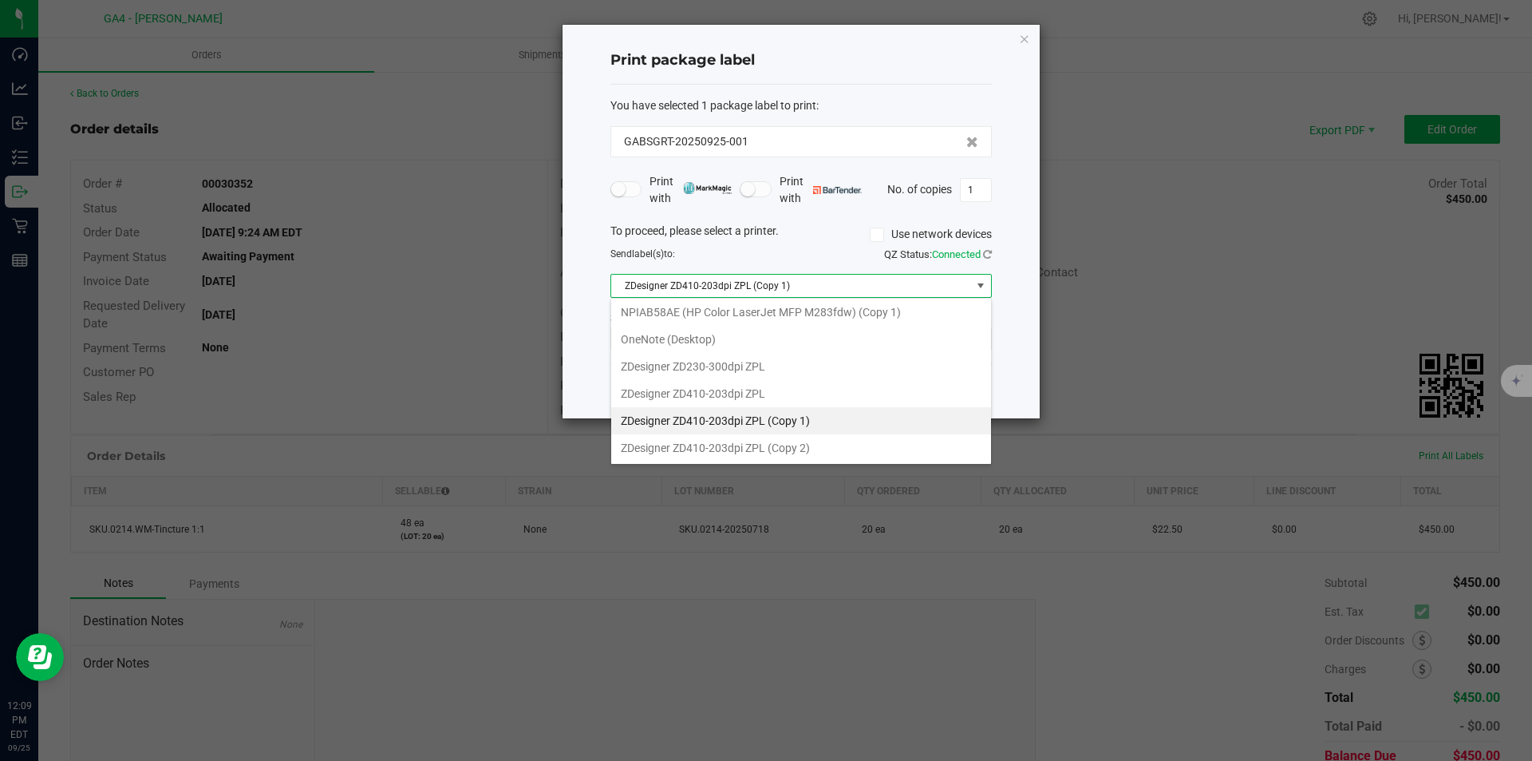
click at [770, 423] on 1\) "ZDesigner ZD410-203dpi ZPL (Copy 1)" at bounding box center [801, 420] width 380 height 27
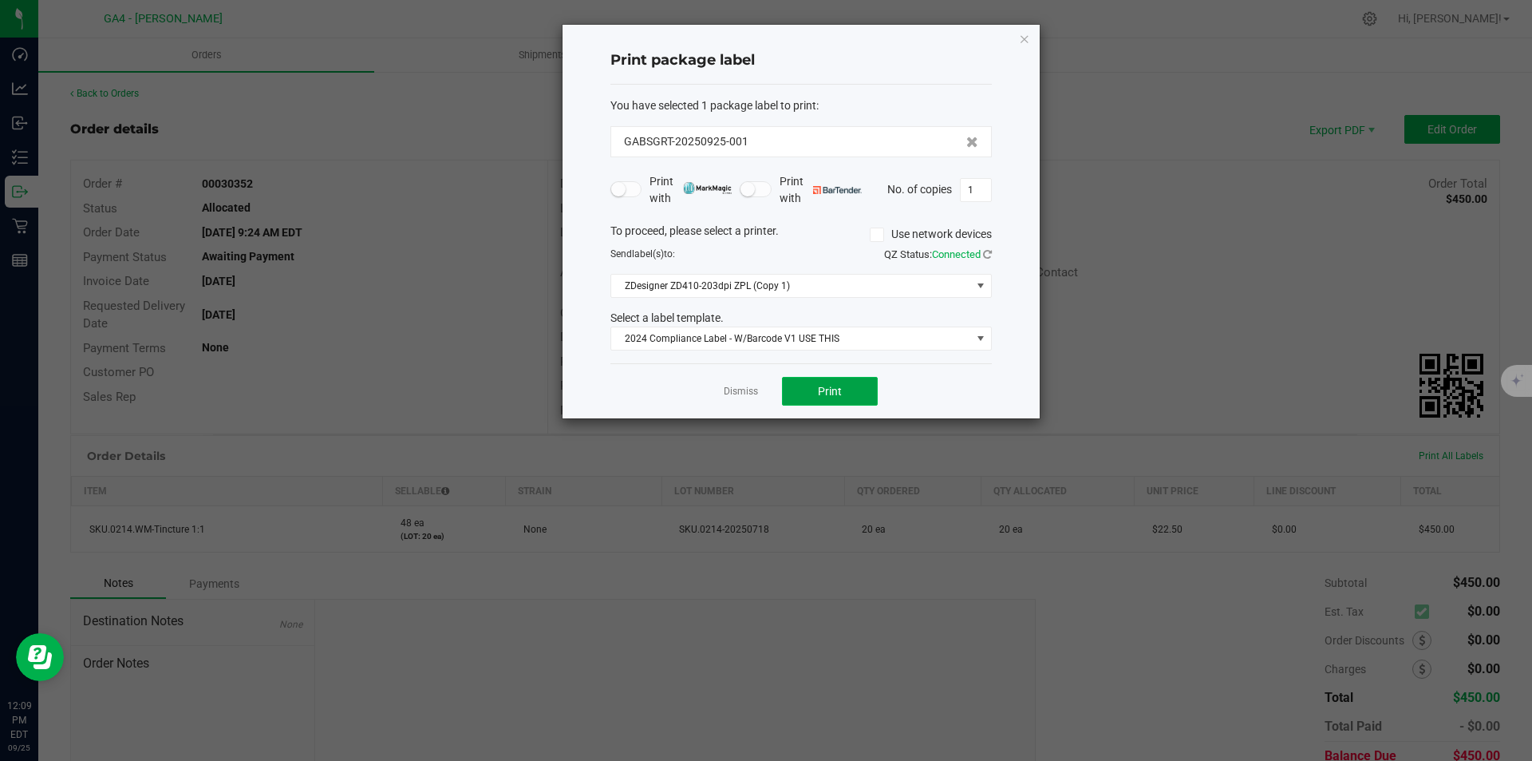
click at [813, 385] on button "Print" at bounding box center [830, 391] width 96 height 29
click at [826, 392] on span "Print" at bounding box center [830, 391] width 24 height 13
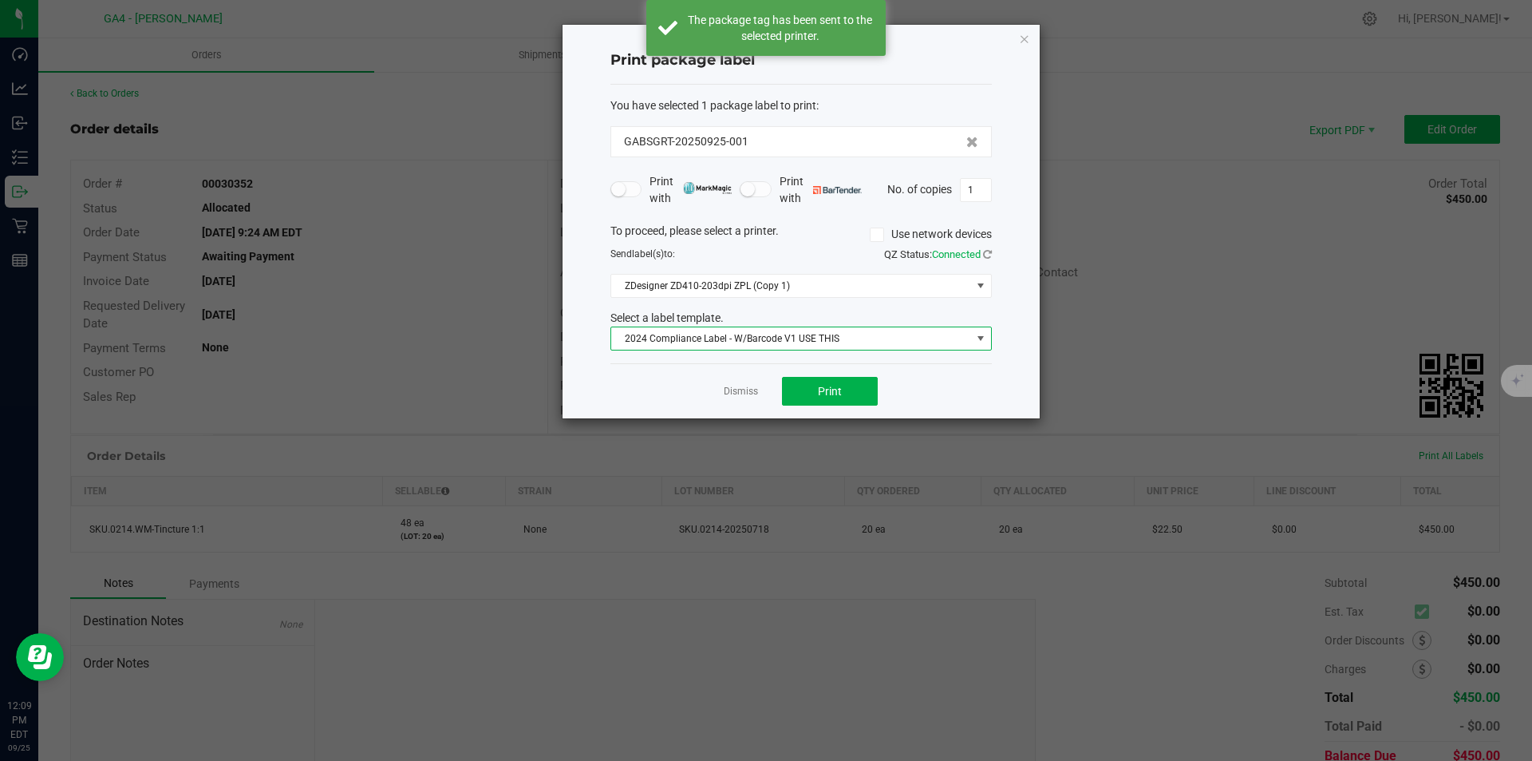
click at [818, 342] on span "2024 Compliance Label - W/Barcode V1 USE THIS" at bounding box center [791, 338] width 360 height 22
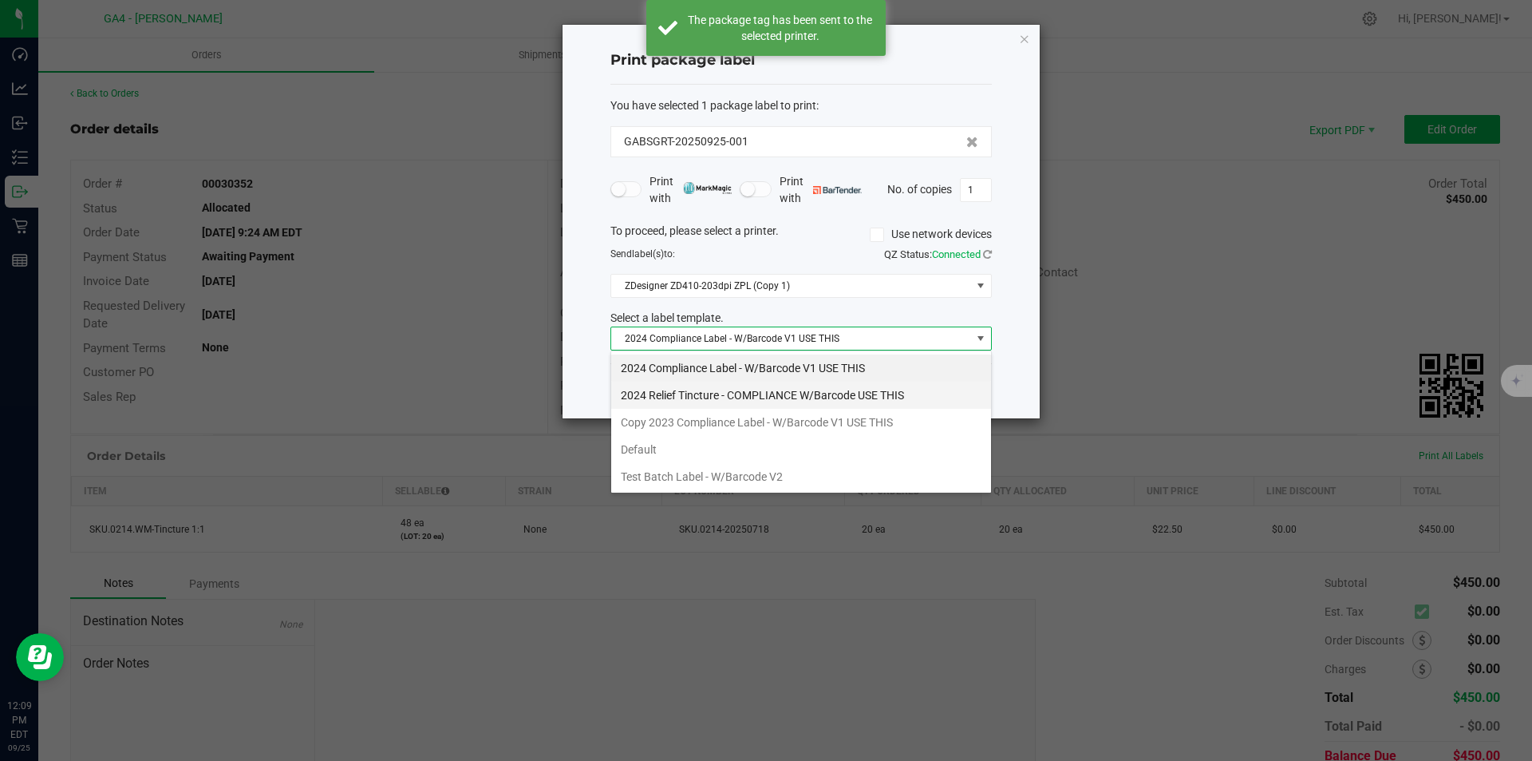
scroll to position [24, 381]
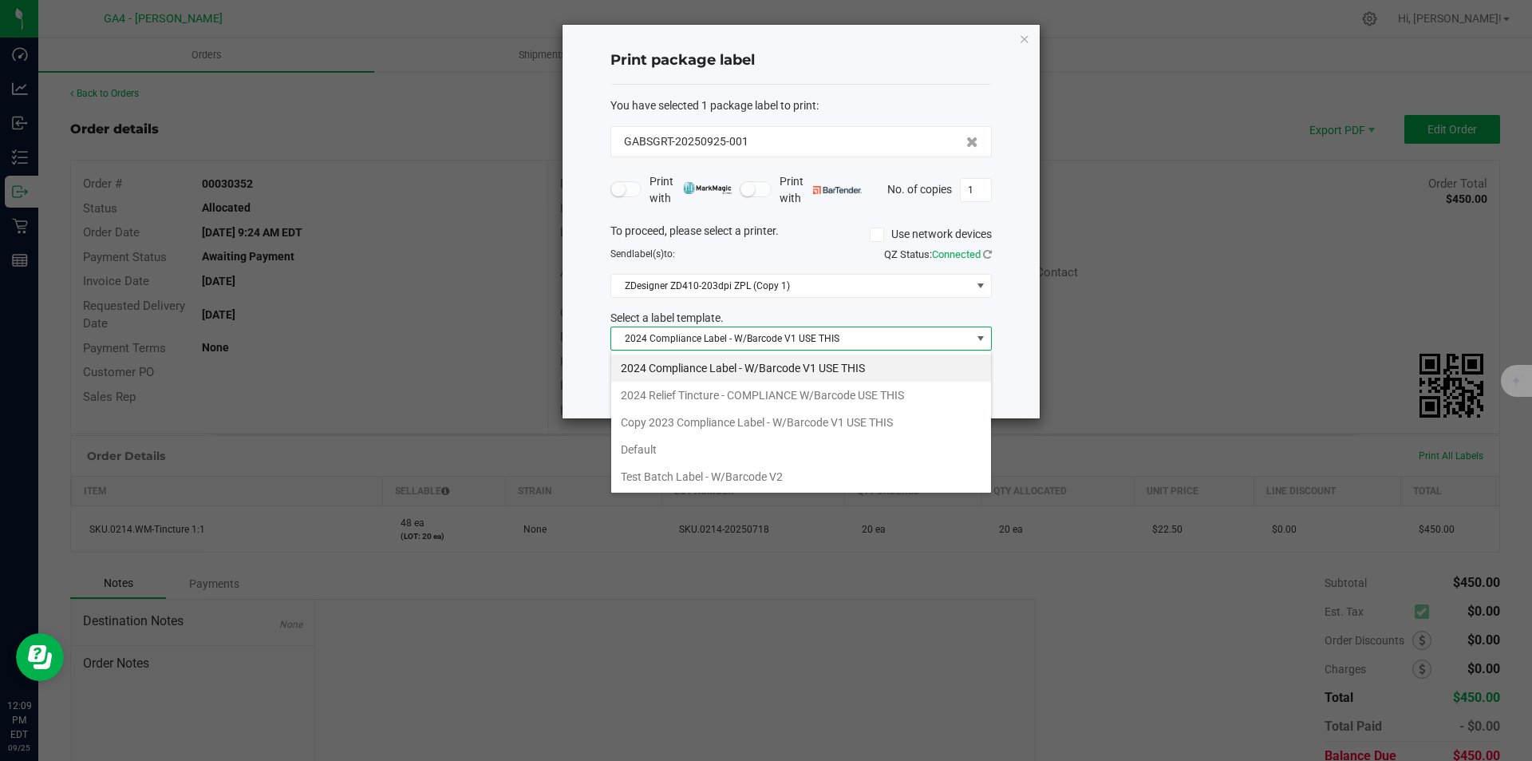
click at [799, 308] on div "To proceed, please select a printer. Use network devices Send label(s) to: QZ S…" at bounding box center [801, 287] width 381 height 128
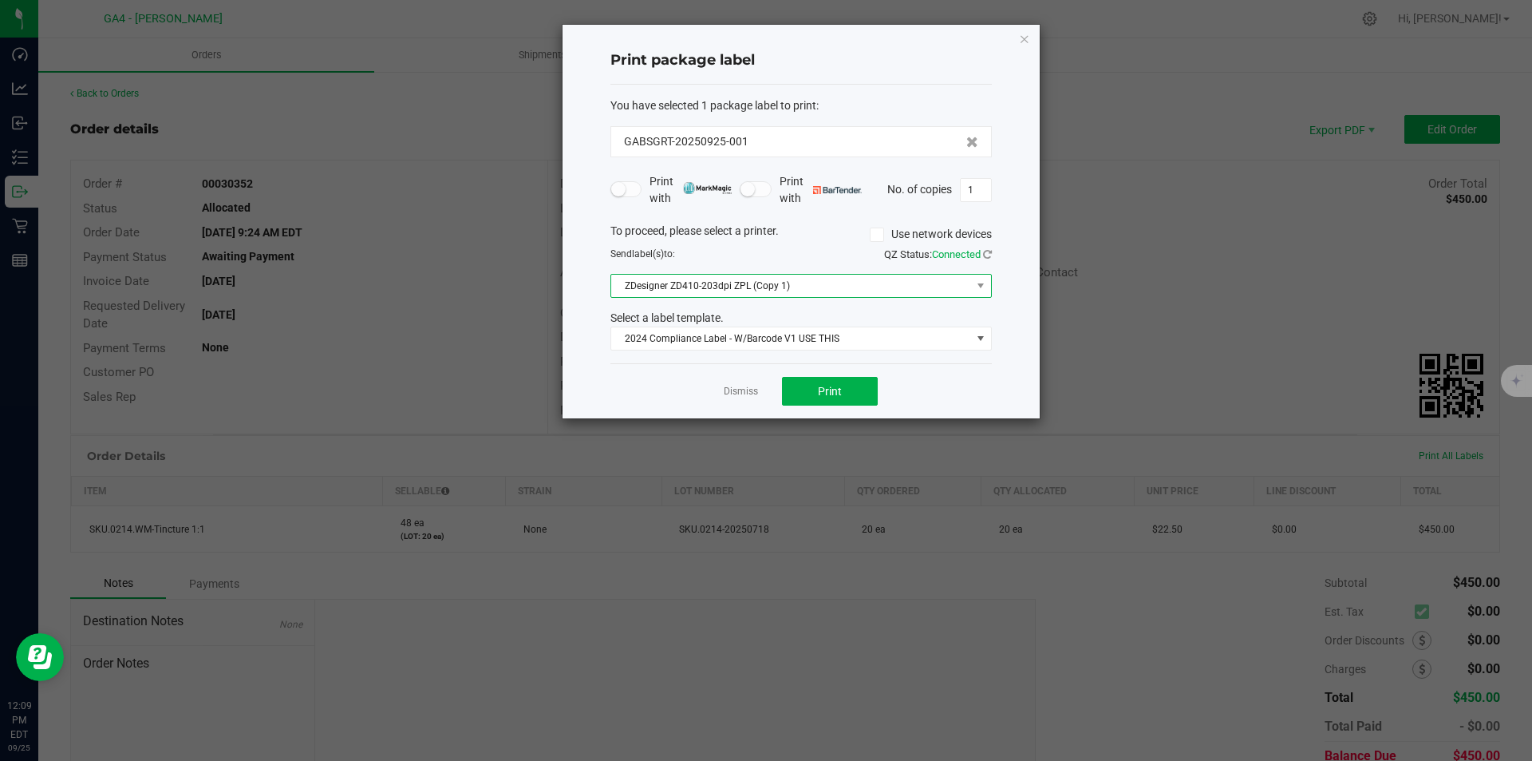
click at [759, 283] on span "ZDesigner ZD410-203dpi ZPL (Copy 1)" at bounding box center [791, 286] width 360 height 22
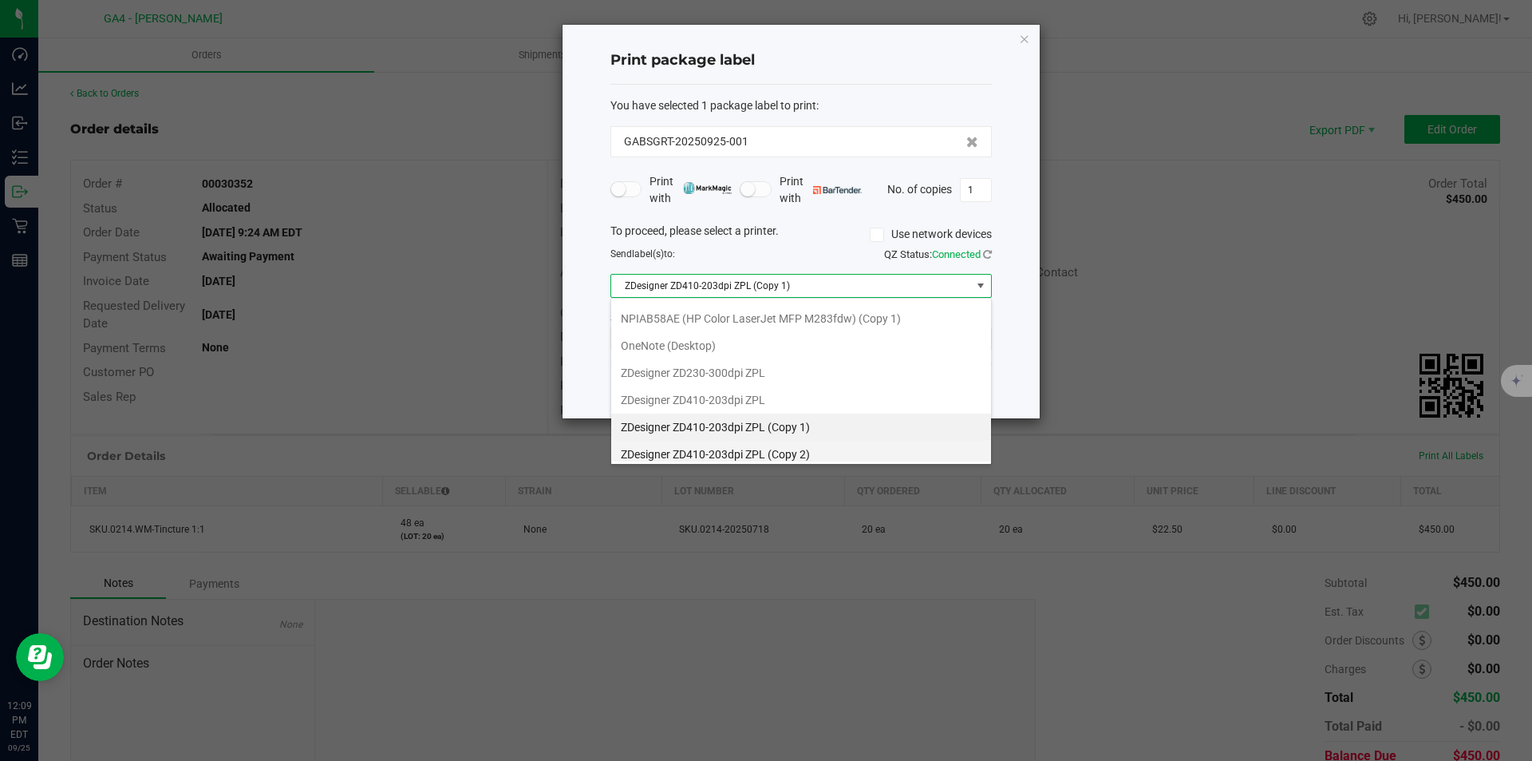
scroll to position [193, 0]
click at [773, 447] on 2\) "ZDesigner ZD410-203dpi ZPL (Copy 2)" at bounding box center [801, 447] width 380 height 27
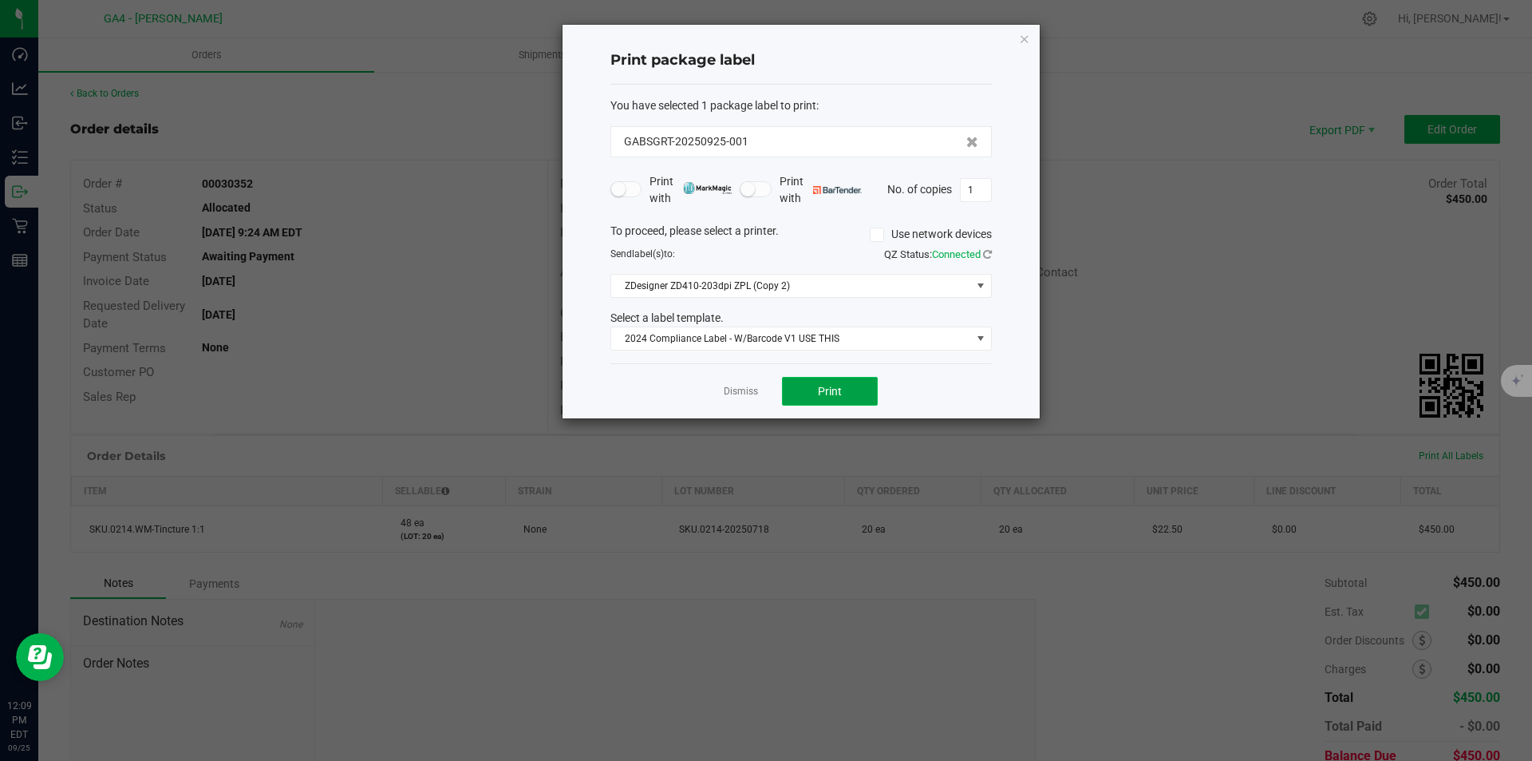
click at [822, 385] on span "Print" at bounding box center [830, 391] width 24 height 13
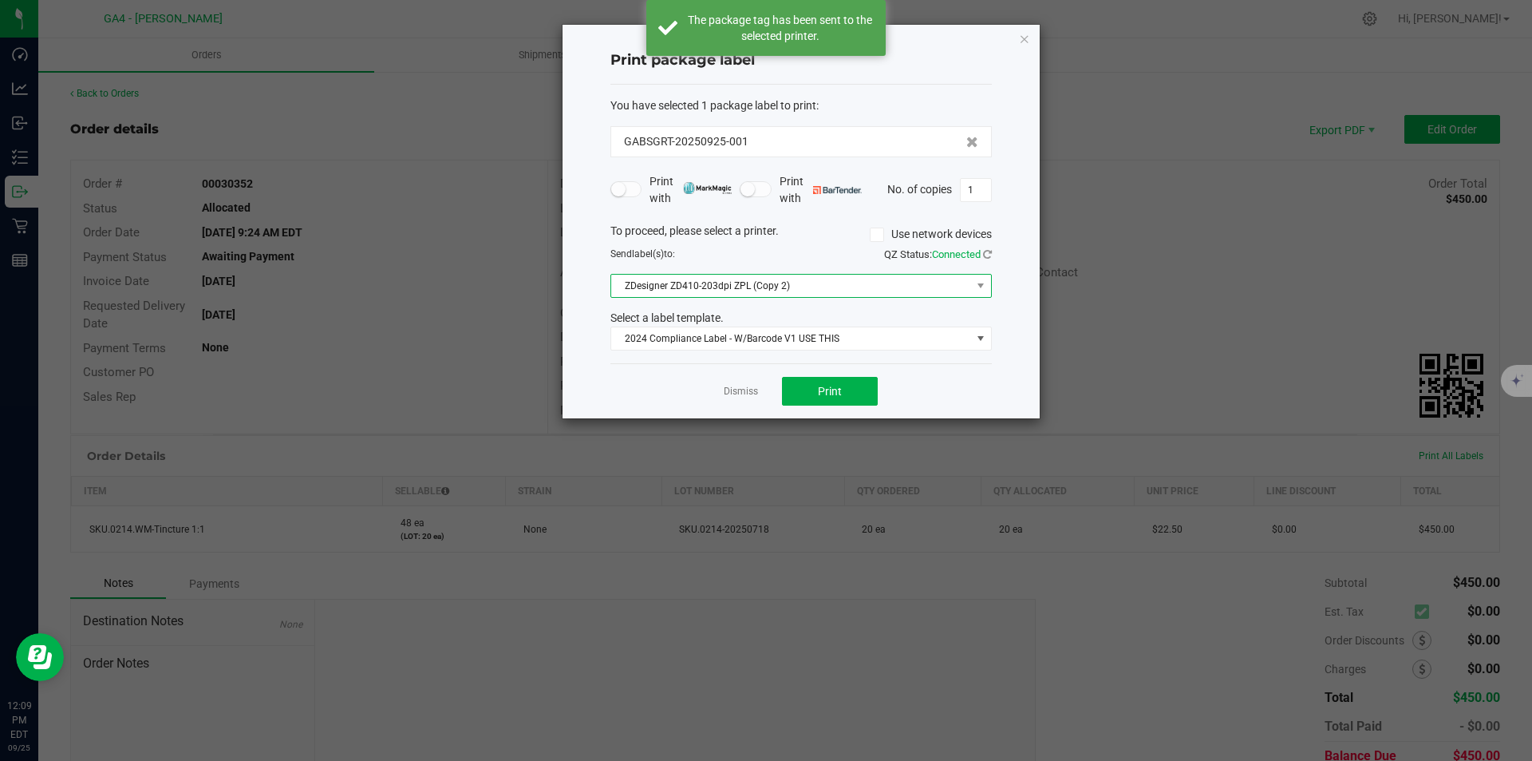
click at [785, 275] on span "ZDesigner ZD410-203dpi ZPL (Copy 2)" at bounding box center [791, 286] width 360 height 22
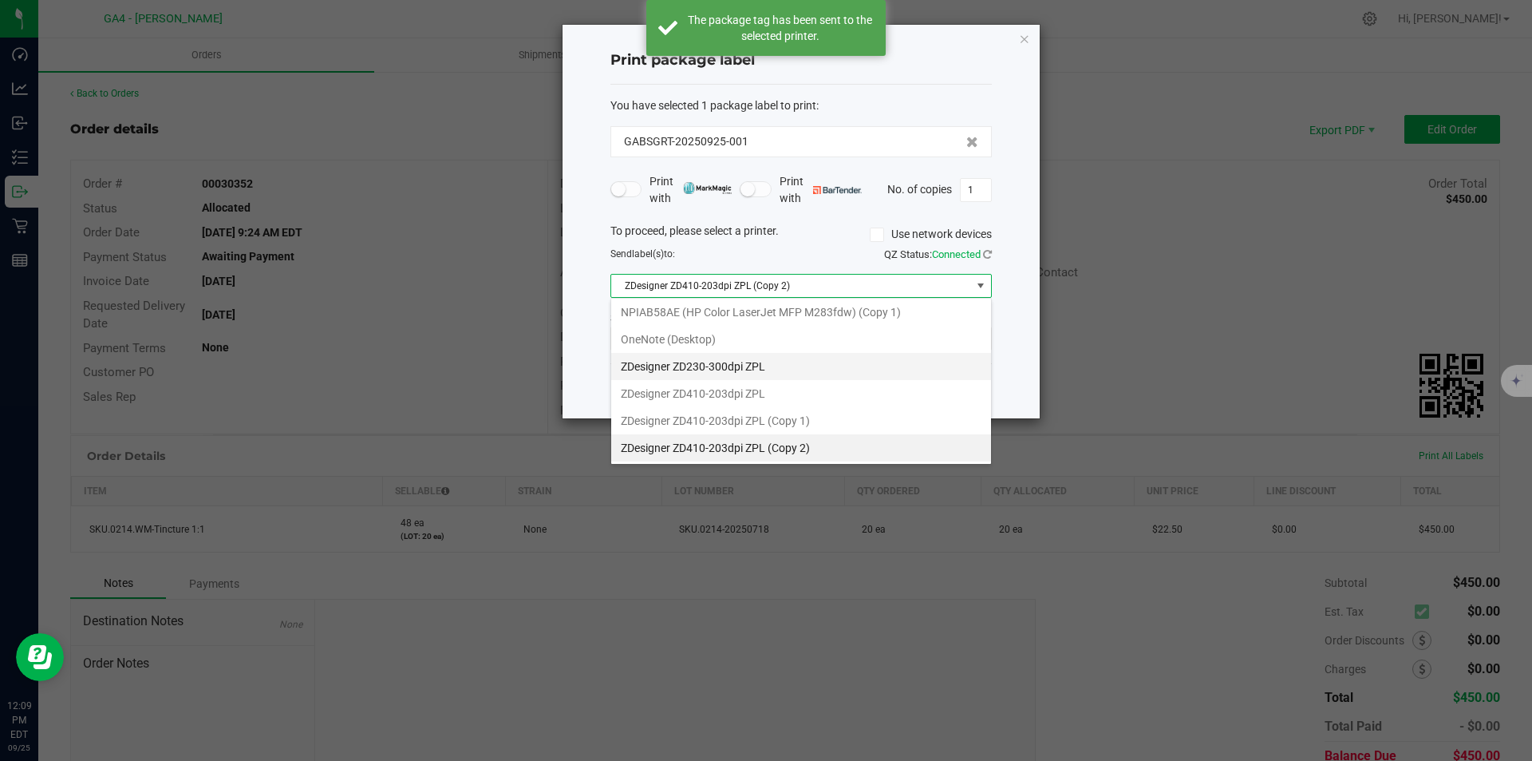
click at [749, 368] on ZPL "ZDesigner ZD230-300dpi ZPL" at bounding box center [801, 366] width 380 height 27
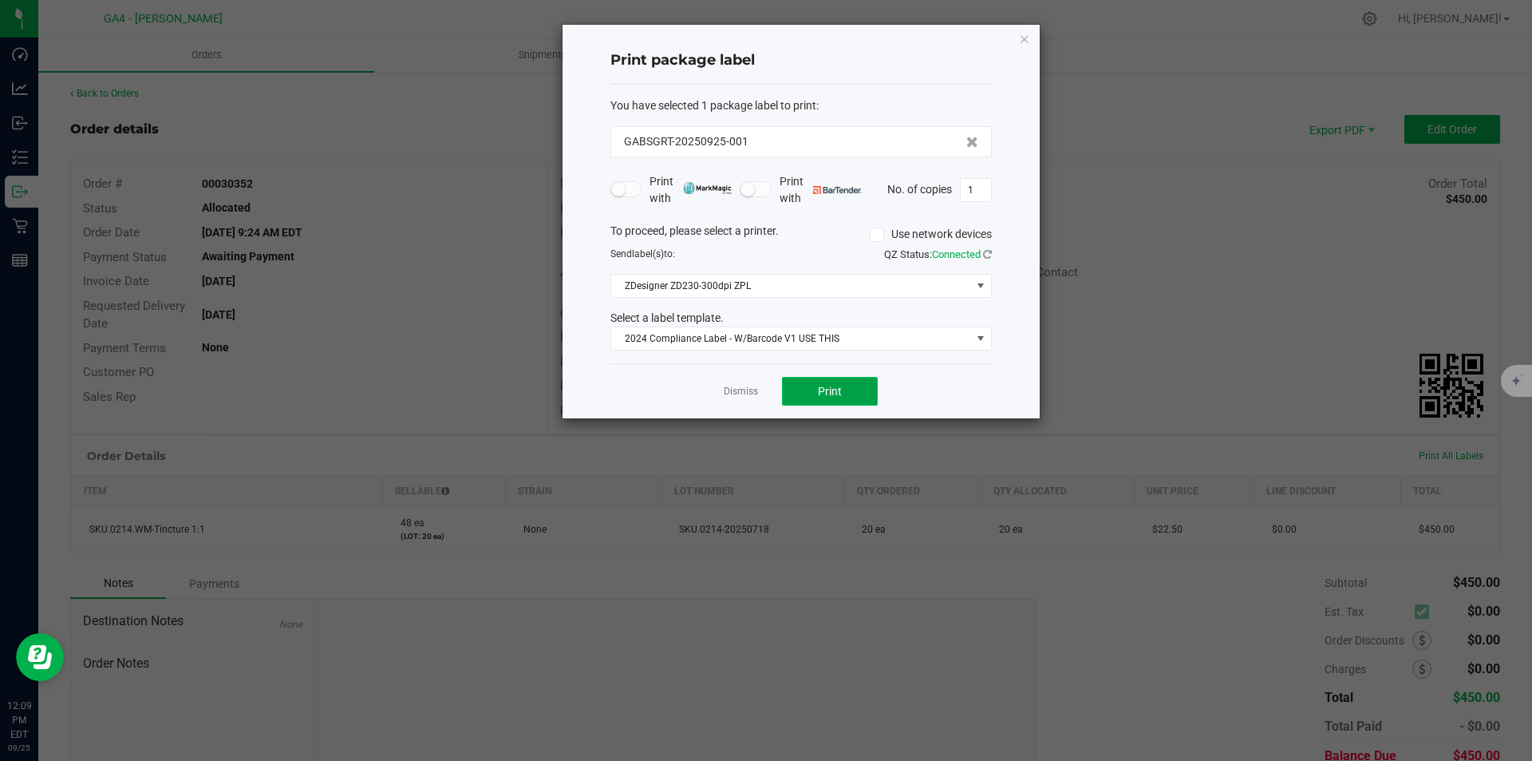
click at [829, 383] on button "Print" at bounding box center [830, 391] width 96 height 29
click at [1021, 38] on icon "button" at bounding box center [1024, 38] width 11 height 19
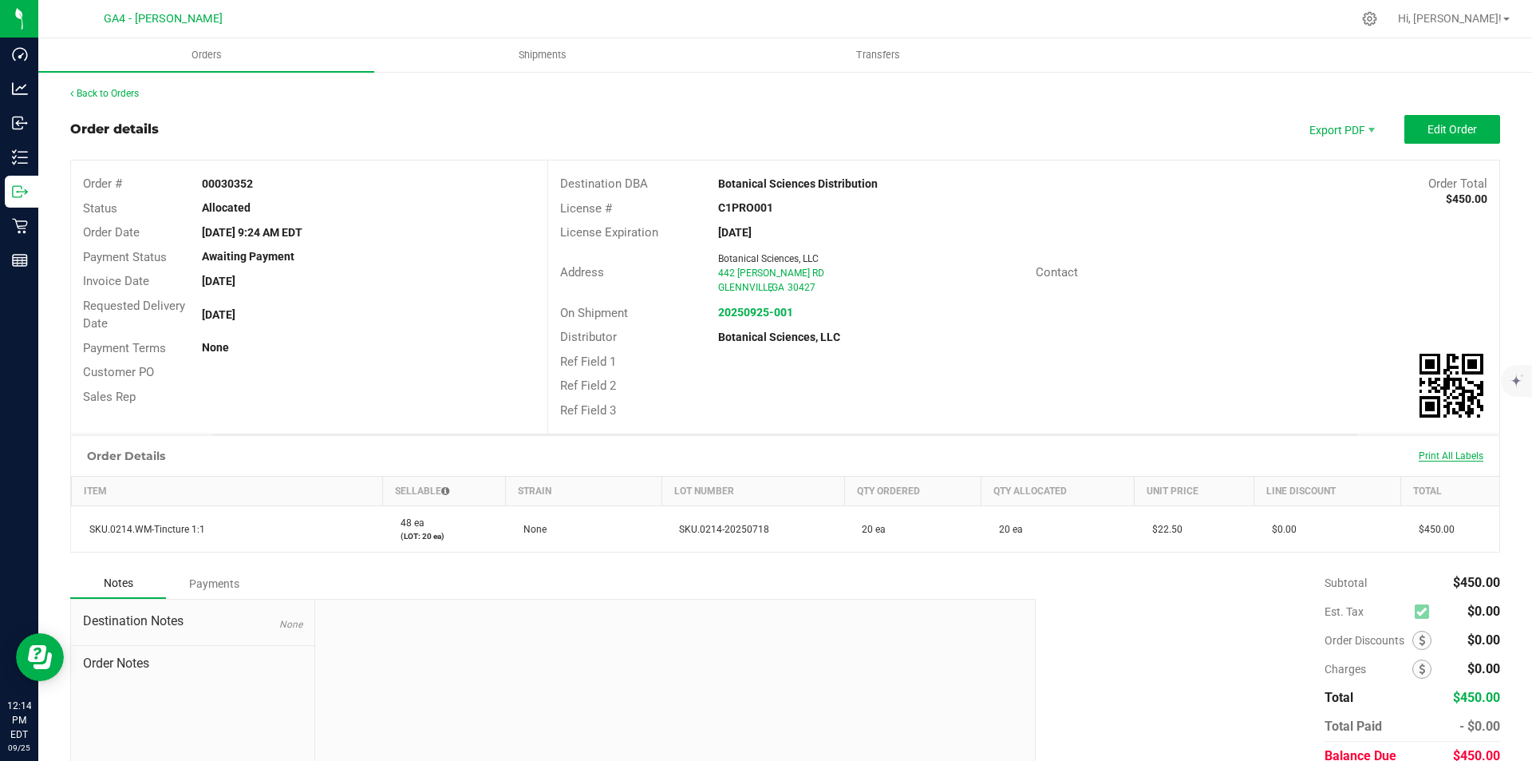
click at [1425, 457] on span "Print All Labels" at bounding box center [1451, 455] width 65 height 11
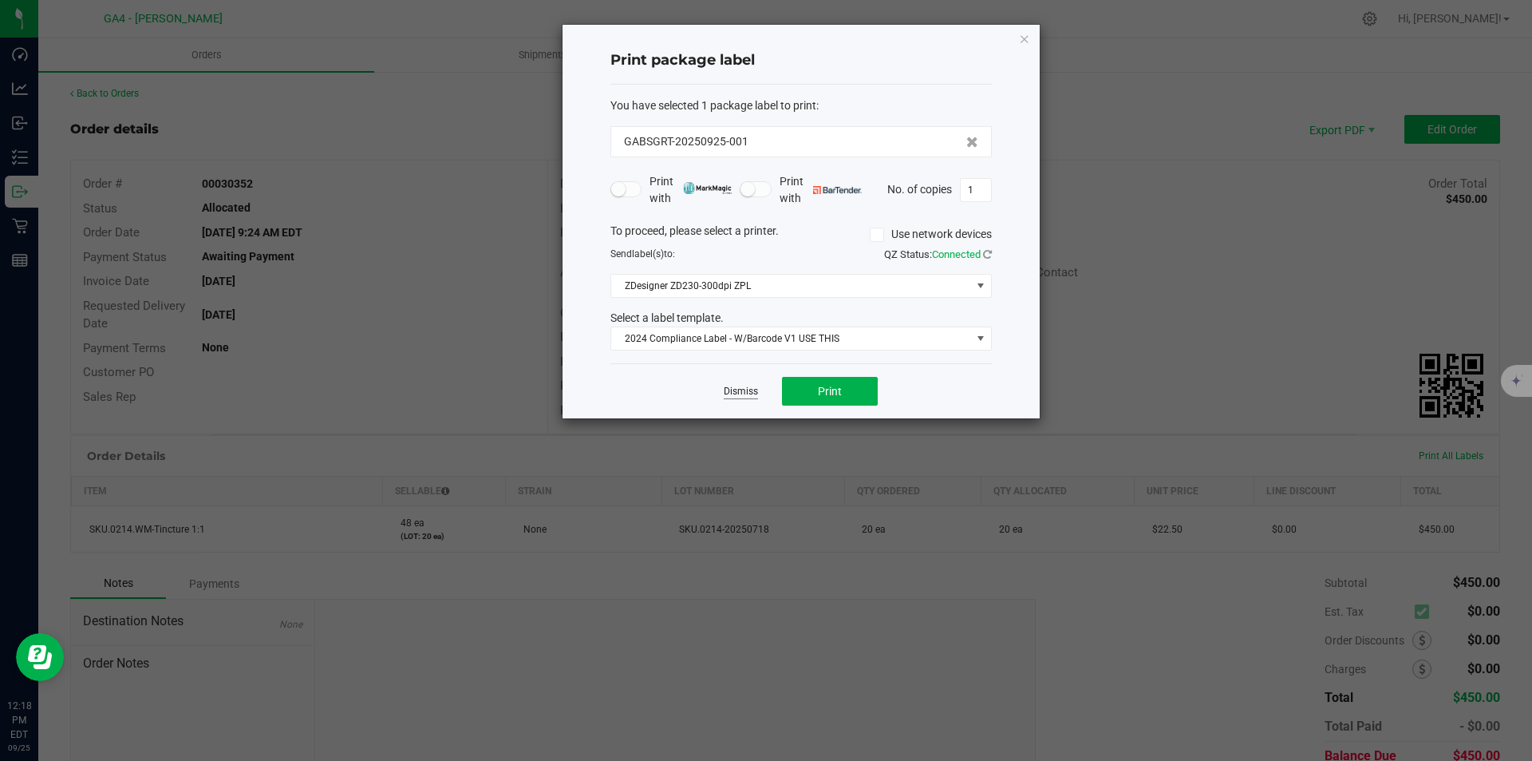
click at [753, 385] on link "Dismiss" at bounding box center [741, 392] width 34 height 14
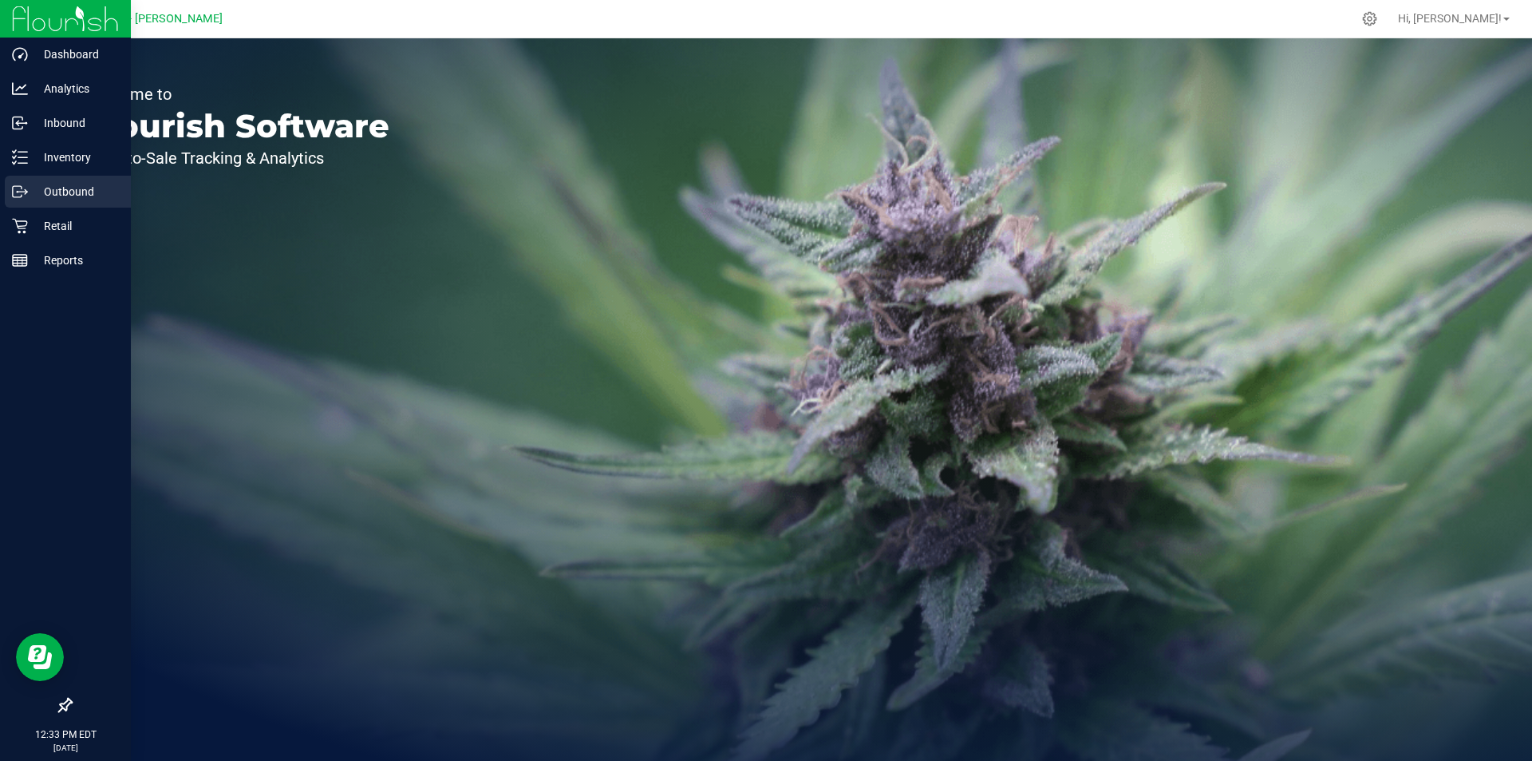
click at [63, 189] on p "Outbound" at bounding box center [76, 191] width 96 height 19
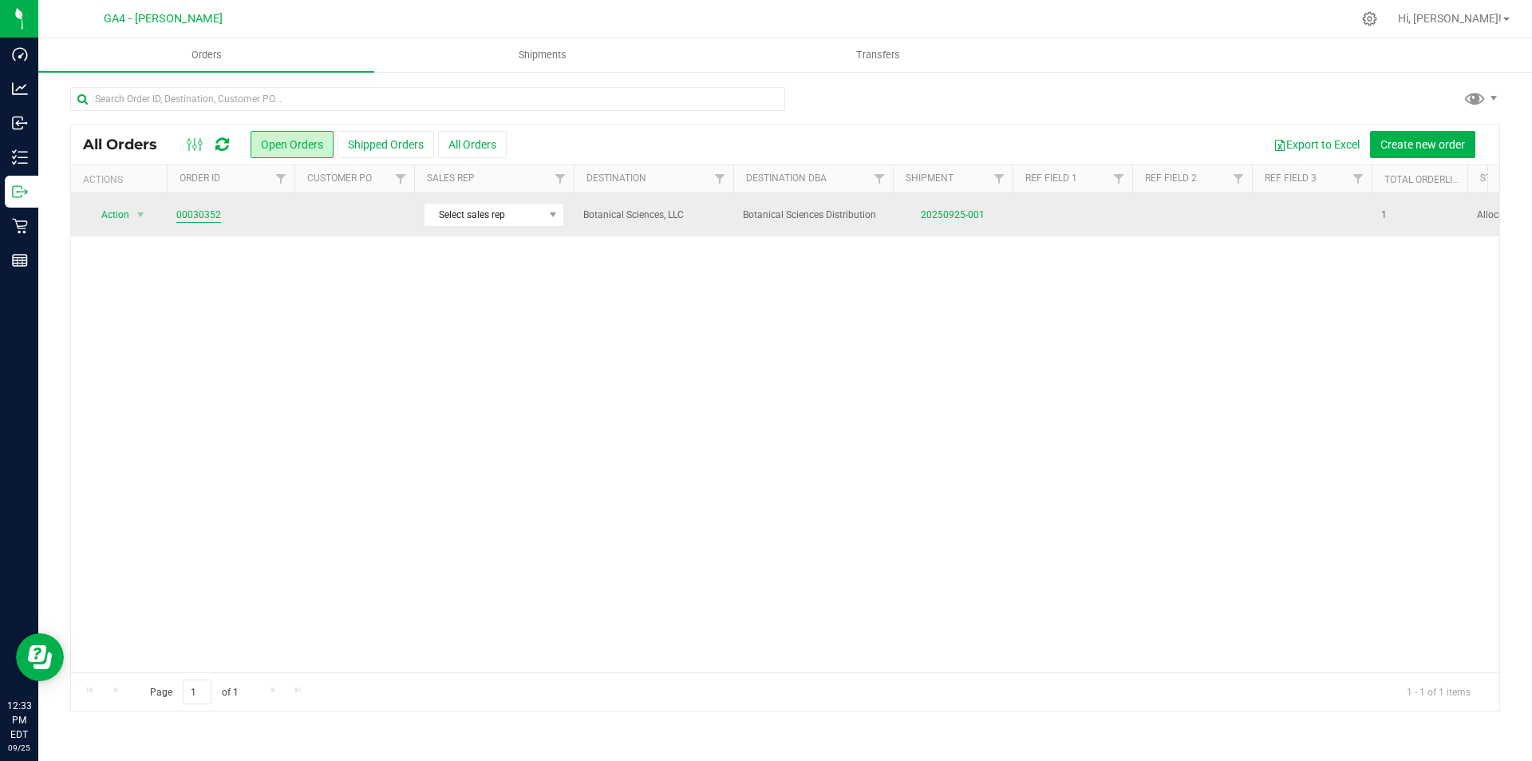
click at [202, 211] on link "00030352" at bounding box center [198, 215] width 45 height 15
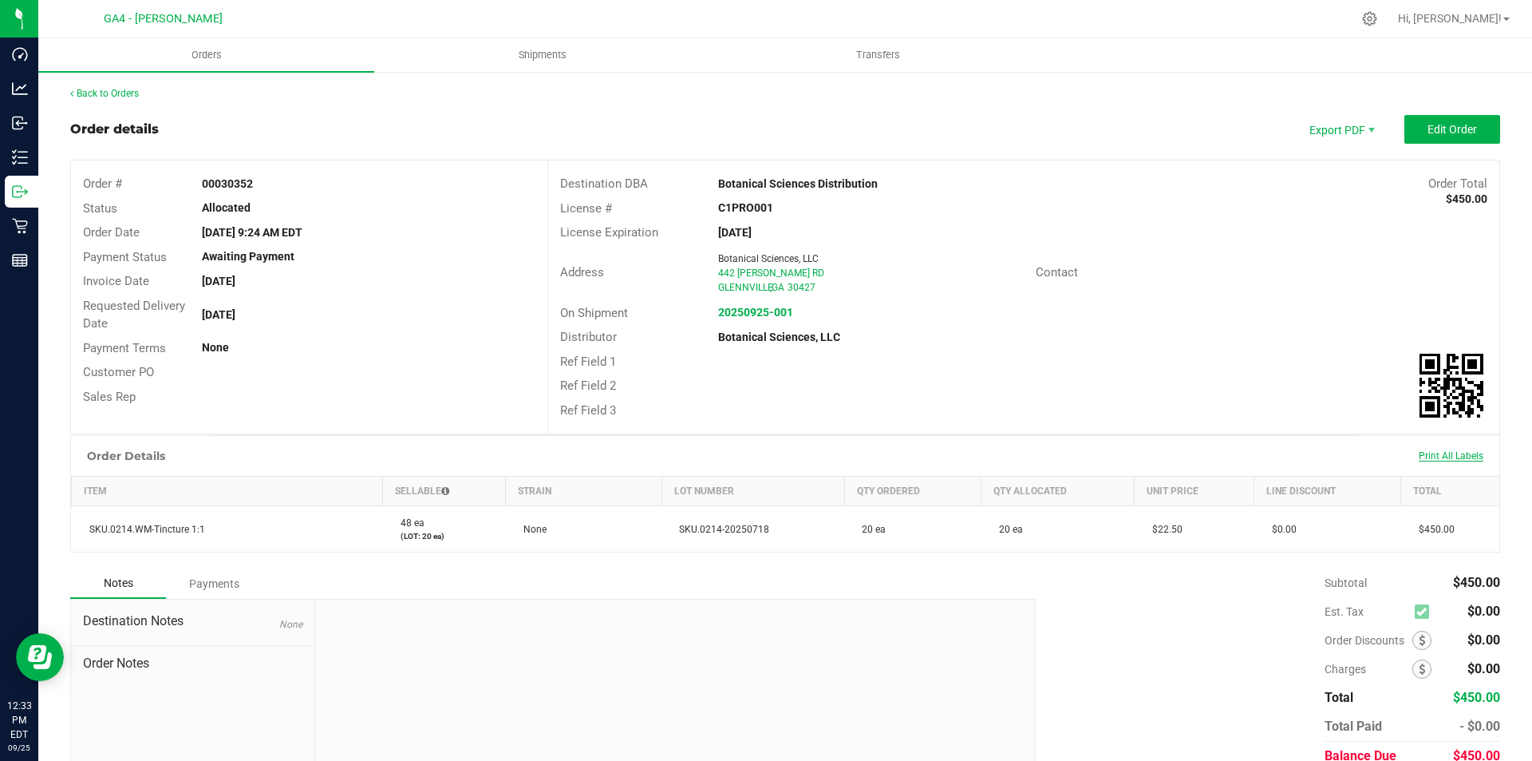
click at [1421, 461] on span "Print All Labels" at bounding box center [1451, 455] width 65 height 11
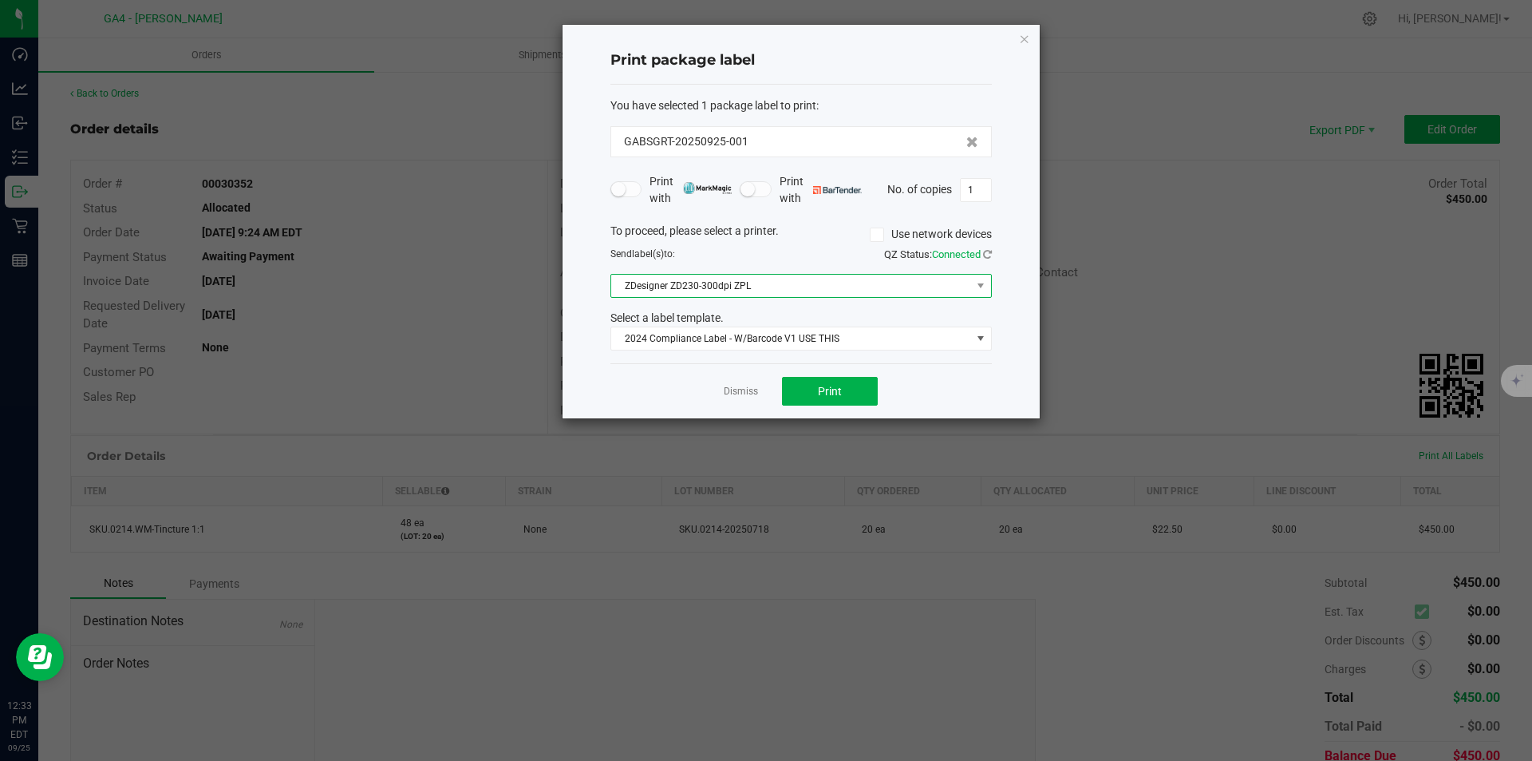
click at [749, 286] on span "ZDesigner ZD230-300dpi ZPL" at bounding box center [791, 286] width 360 height 22
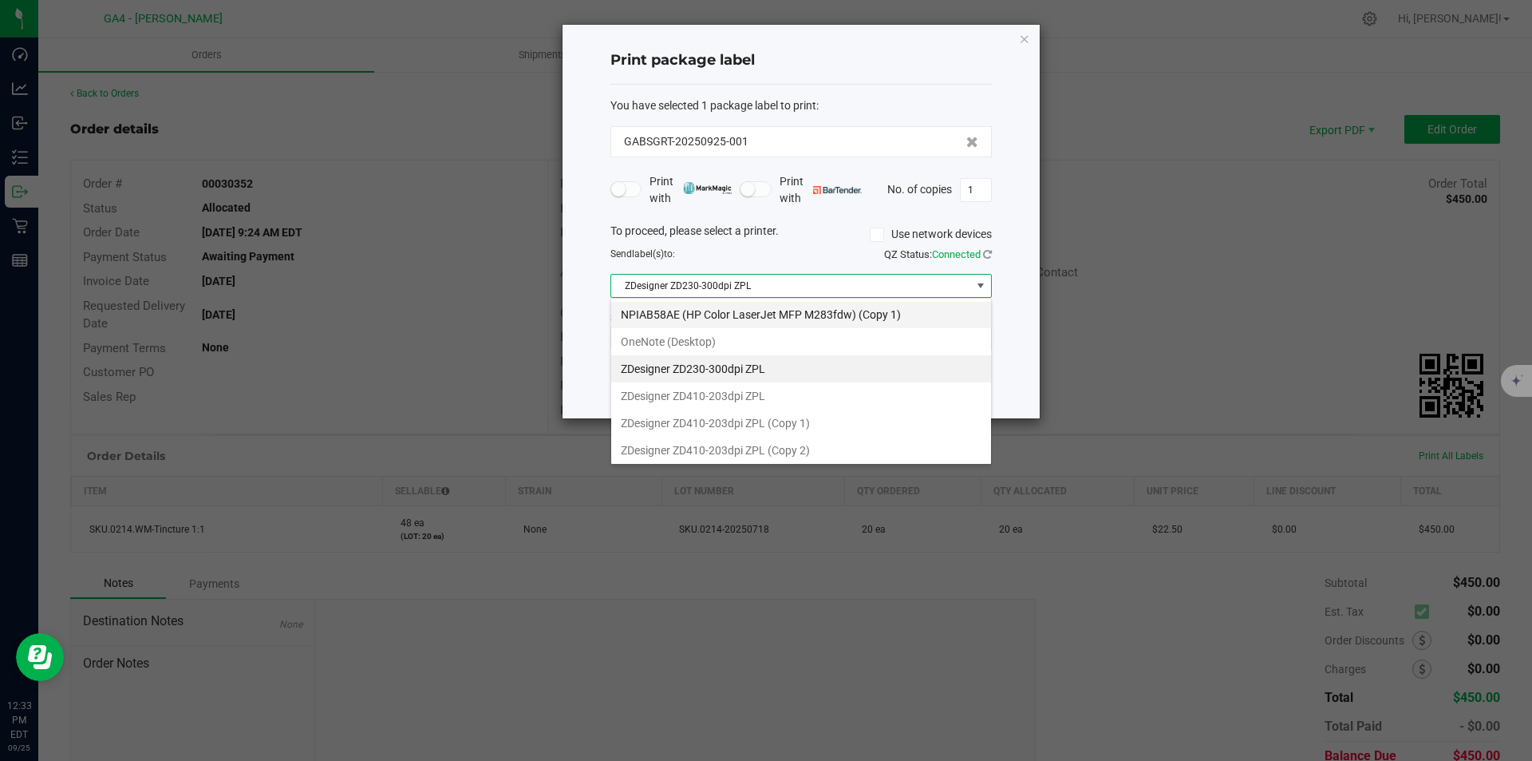
scroll to position [193, 0]
click at [729, 389] on ZPL "ZDesigner ZD410-203dpi ZPL" at bounding box center [801, 393] width 380 height 27
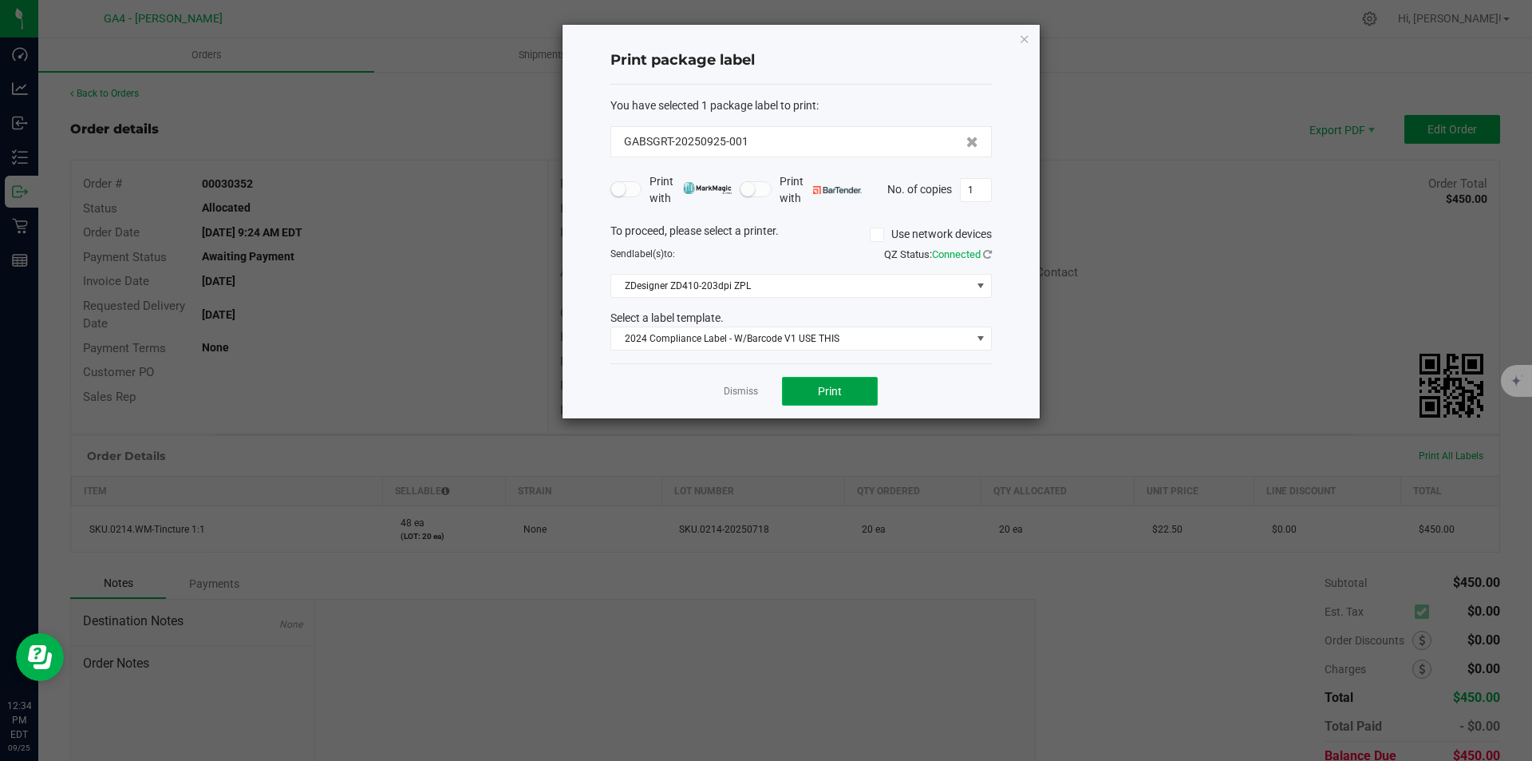
click at [837, 391] on span "Print" at bounding box center [830, 391] width 24 height 13
click at [877, 235] on icon at bounding box center [877, 235] width 10 height 0
click at [0, 0] on input "Use network devices" at bounding box center [0, 0] width 0 height 0
click at [849, 295] on span at bounding box center [791, 286] width 360 height 22
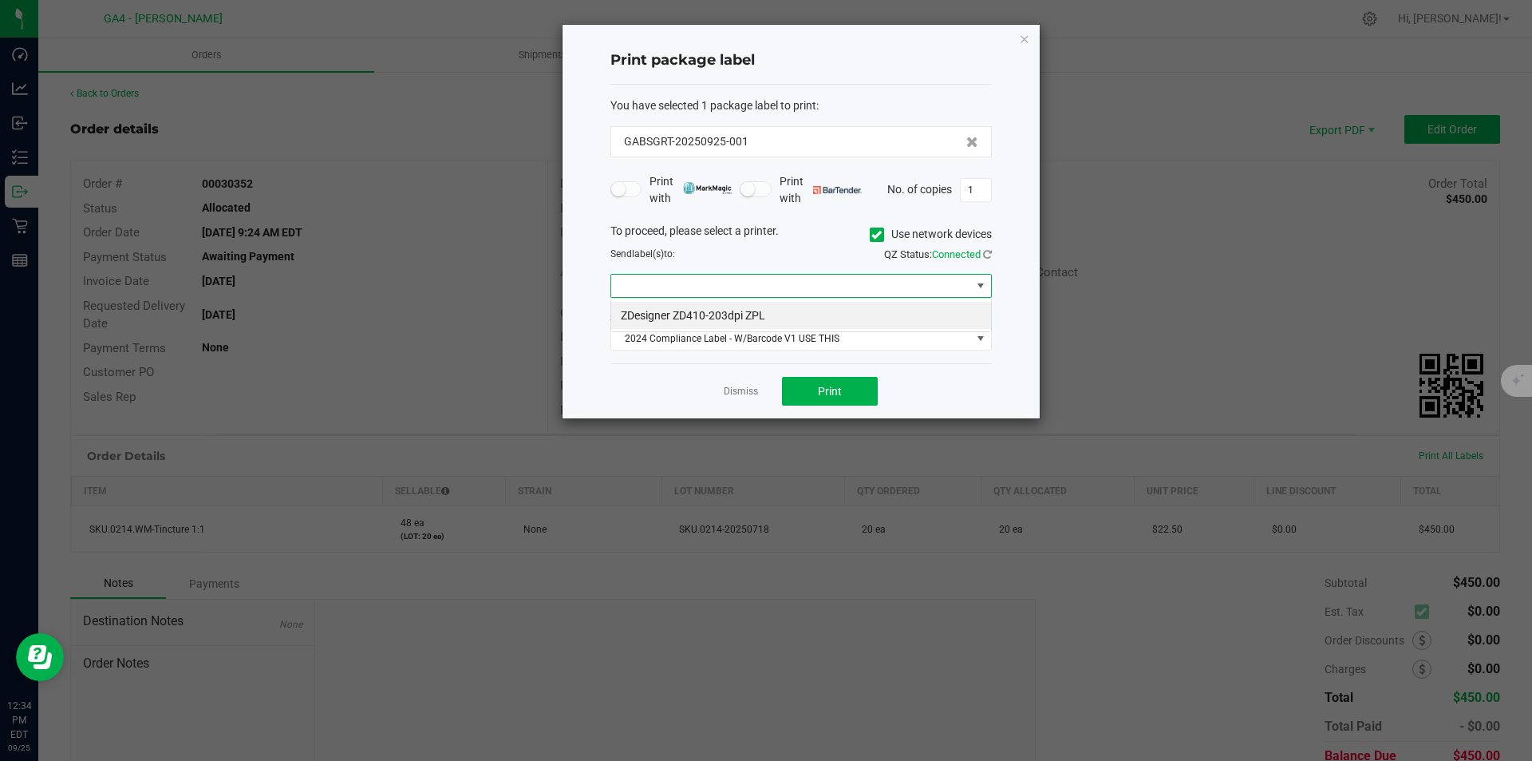
scroll to position [24, 381]
click at [743, 316] on li "ZDesigner ZD410-203dpi ZPL" at bounding box center [801, 315] width 380 height 27
click at [836, 387] on span "Print" at bounding box center [830, 391] width 24 height 13
click at [732, 391] on link "Dismiss" at bounding box center [741, 392] width 34 height 14
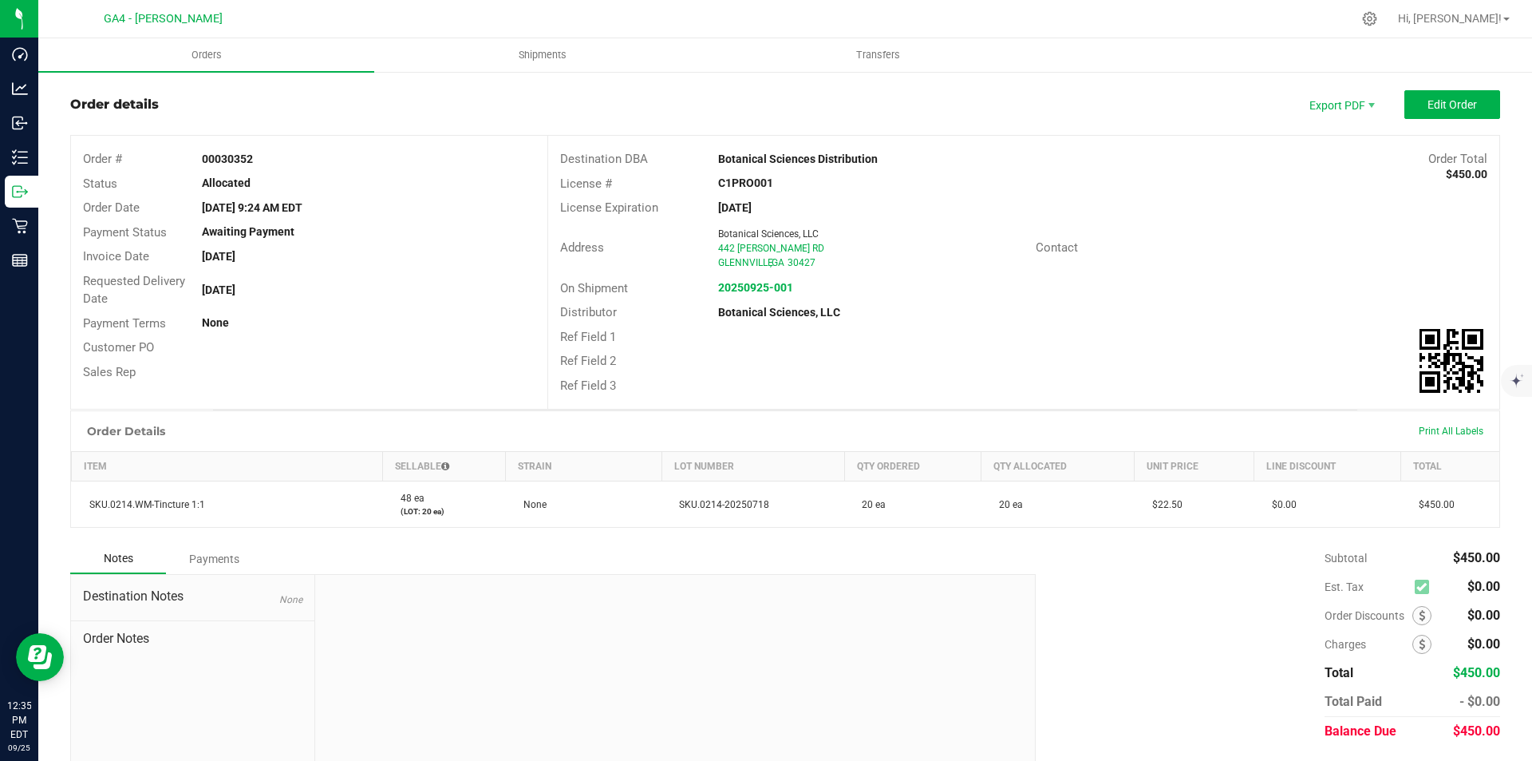
scroll to position [0, 0]
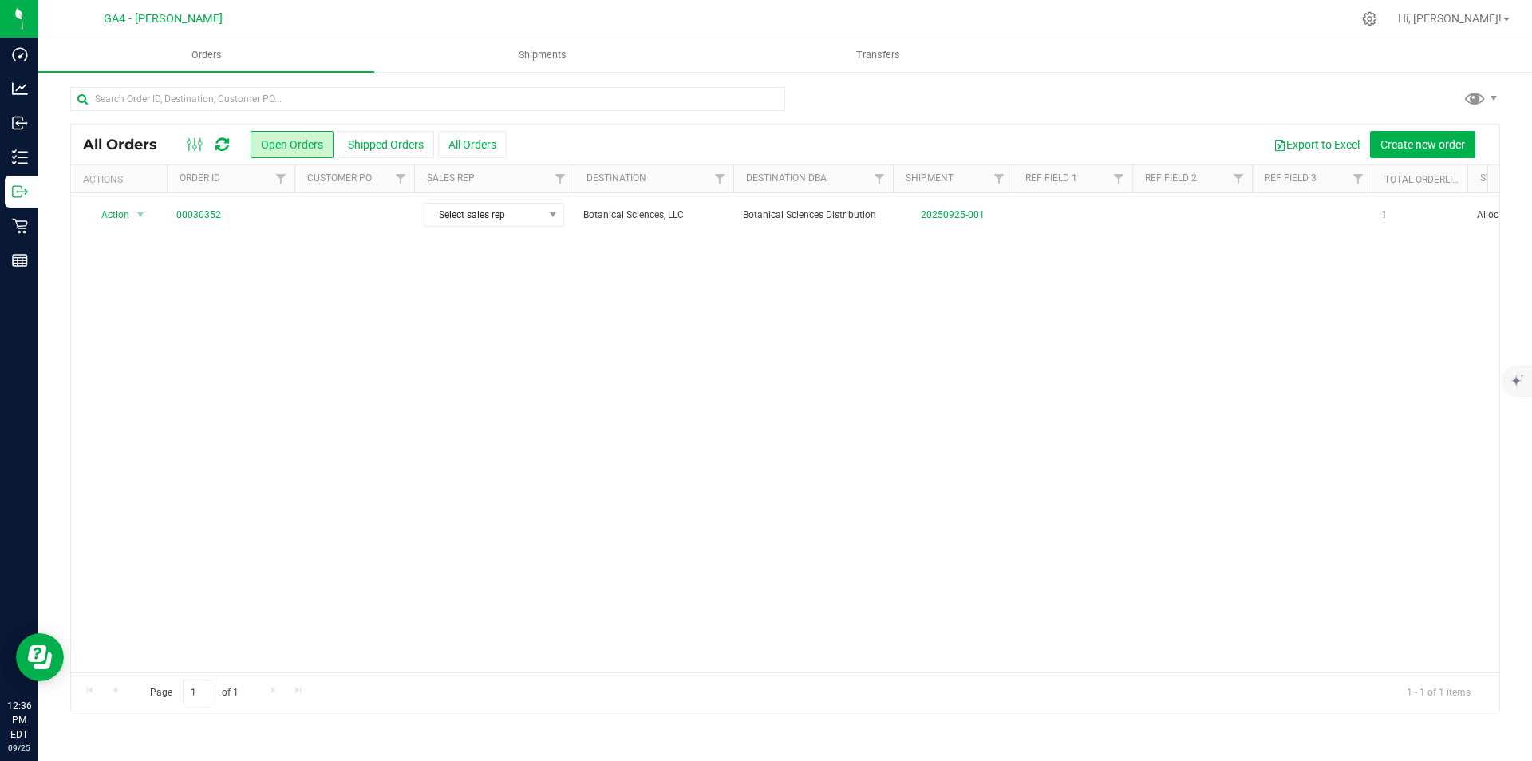
click at [572, 444] on div "Action Action Cancel order Clone order Edit order Mark as fully paid Order audi…" at bounding box center [785, 432] width 1429 height 479
click at [1484, 18] on span "Hi, [PERSON_NAME]!" at bounding box center [1450, 18] width 104 height 13
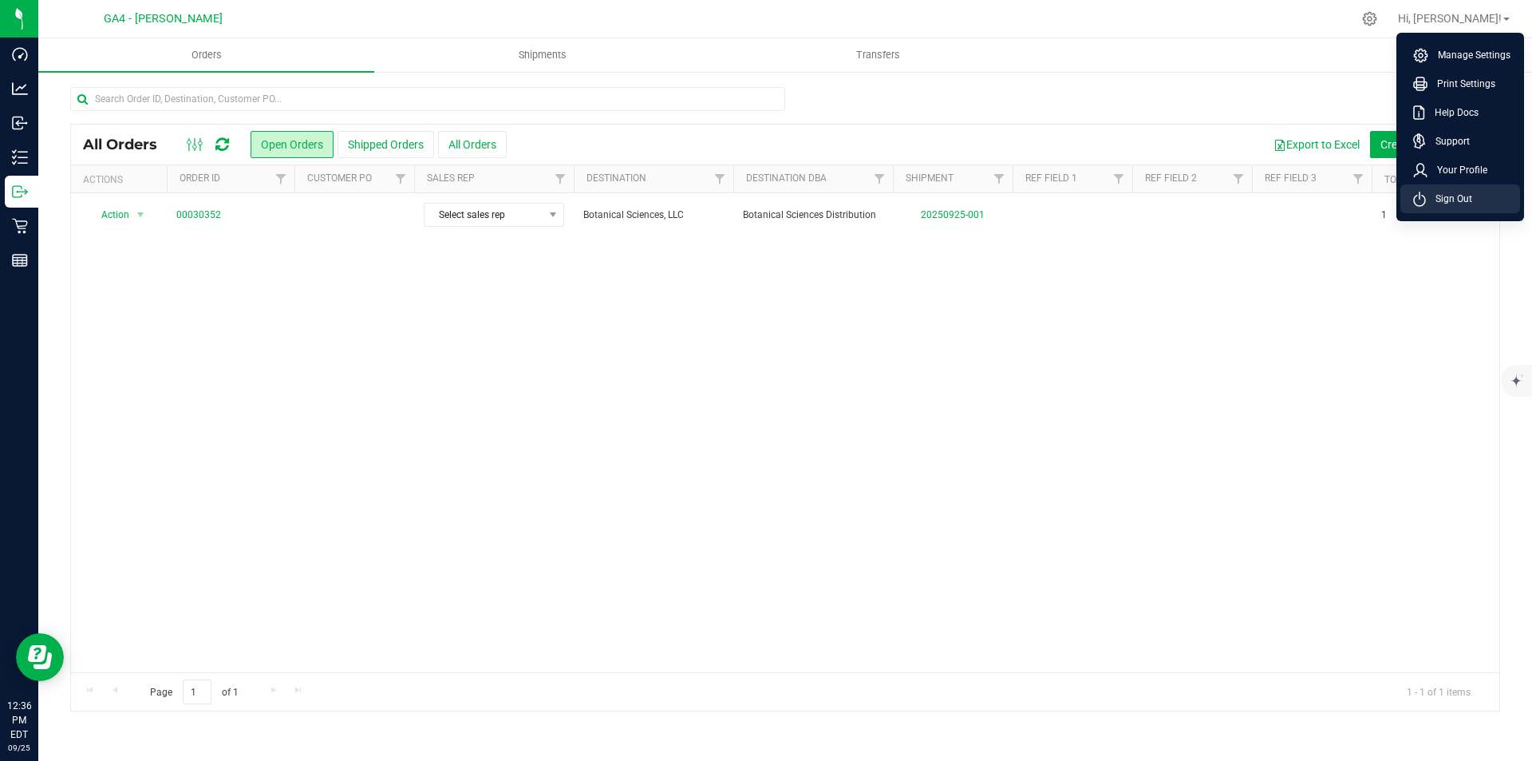
click at [1472, 199] on span "Sign Out" at bounding box center [1449, 199] width 46 height 16
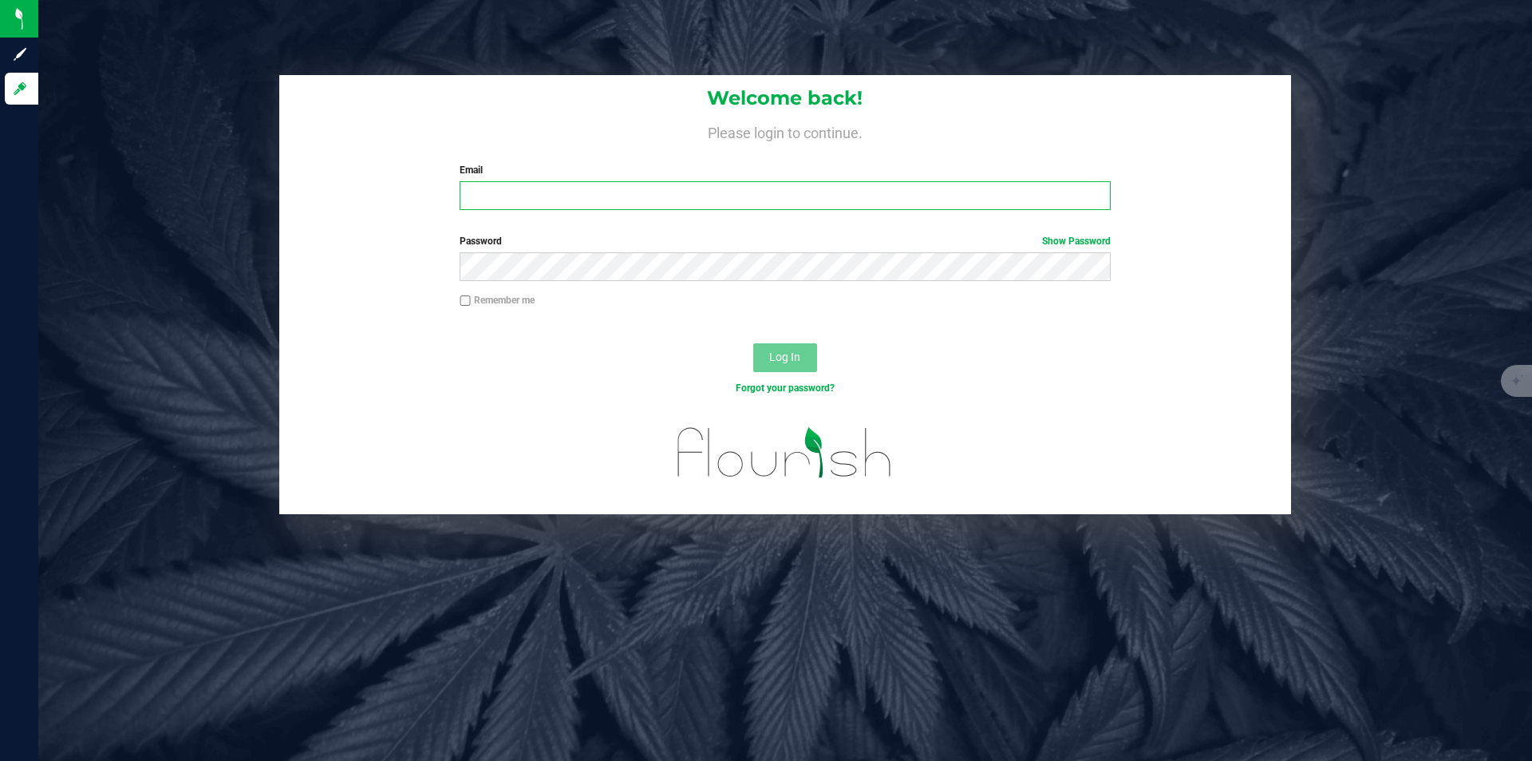
click at [485, 197] on input "Email" at bounding box center [785, 195] width 650 height 29
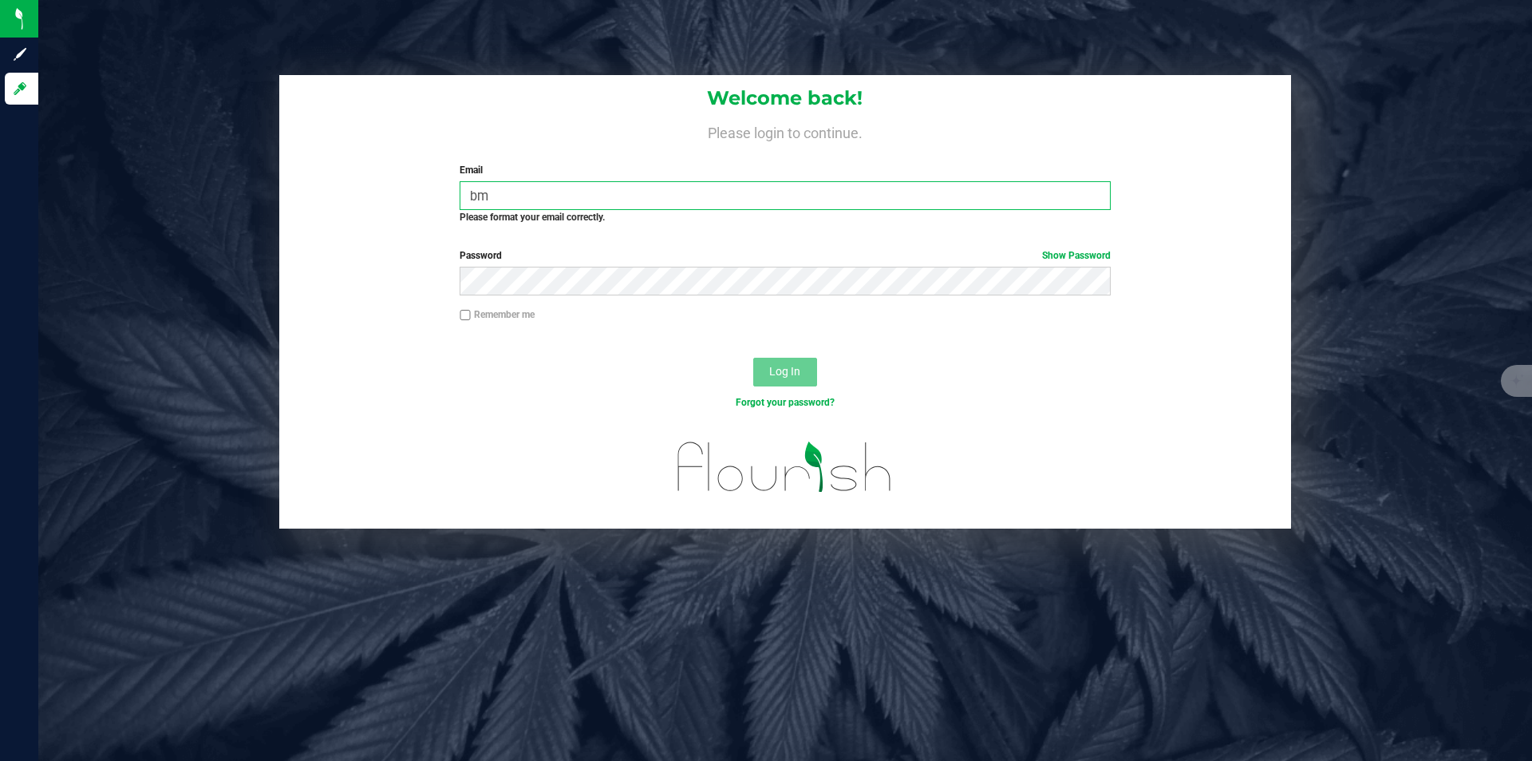
type input "[EMAIL_ADDRESS][DOMAIN_NAME]"
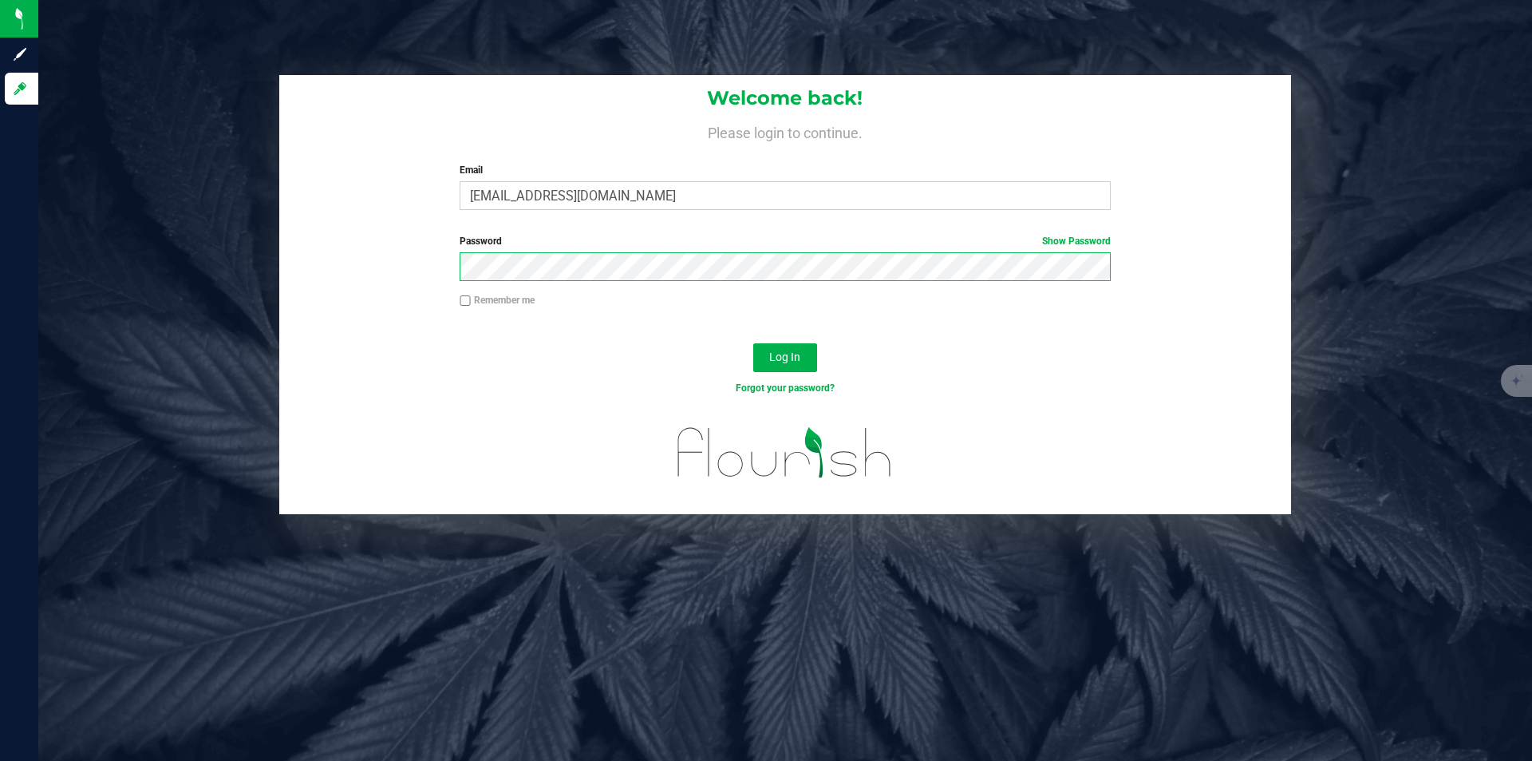
click at [753, 343] on button "Log In" at bounding box center [785, 357] width 64 height 29
